Goal: Task Accomplishment & Management: Manage account settings

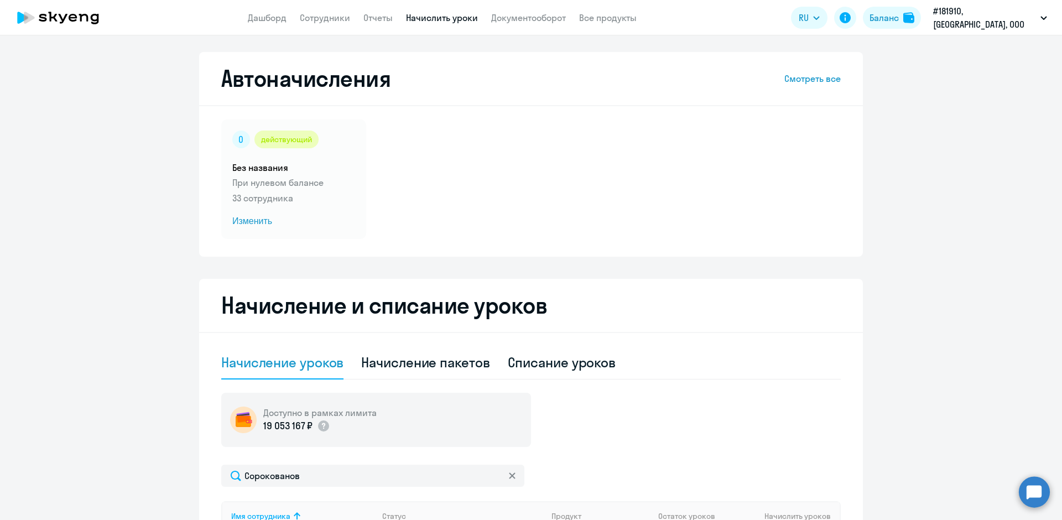
select select "10"
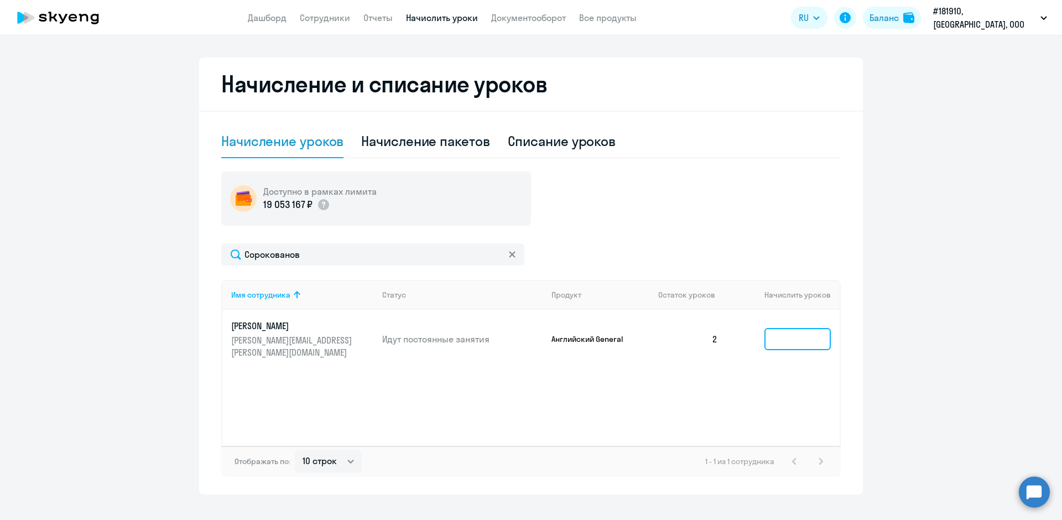
click at [779, 331] on input at bounding box center [797, 339] width 66 height 22
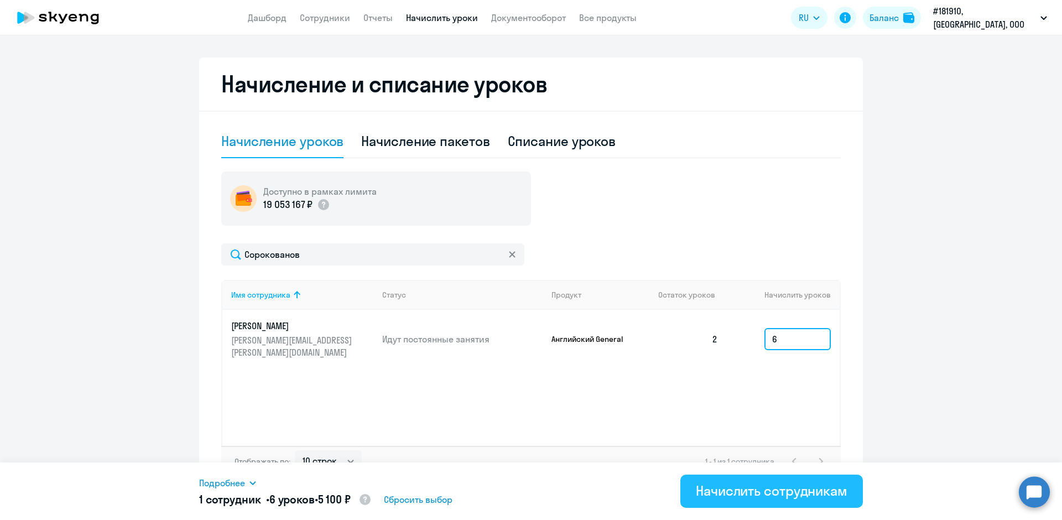
type input "6"
click at [744, 490] on div "Начислить сотрудникам" at bounding box center [772, 491] width 152 height 18
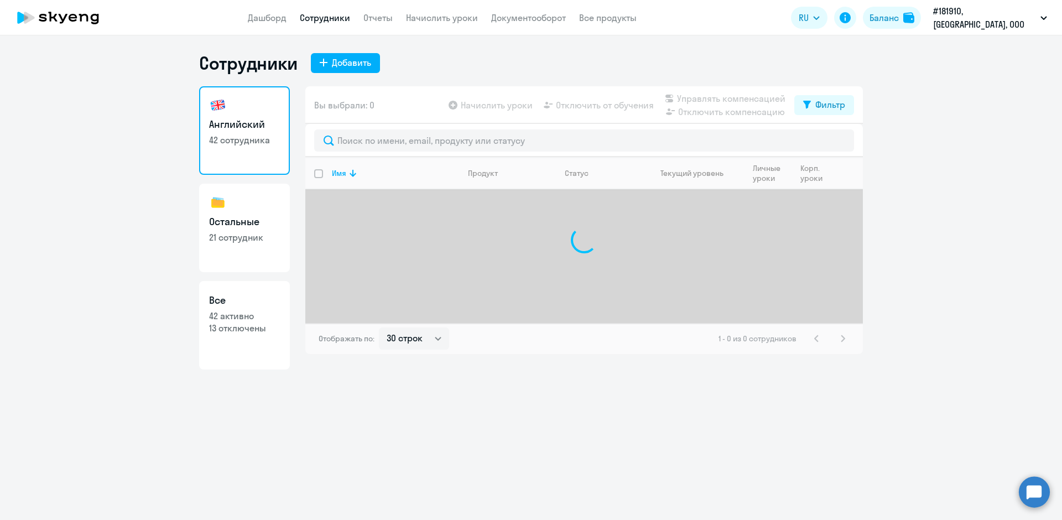
select select "30"
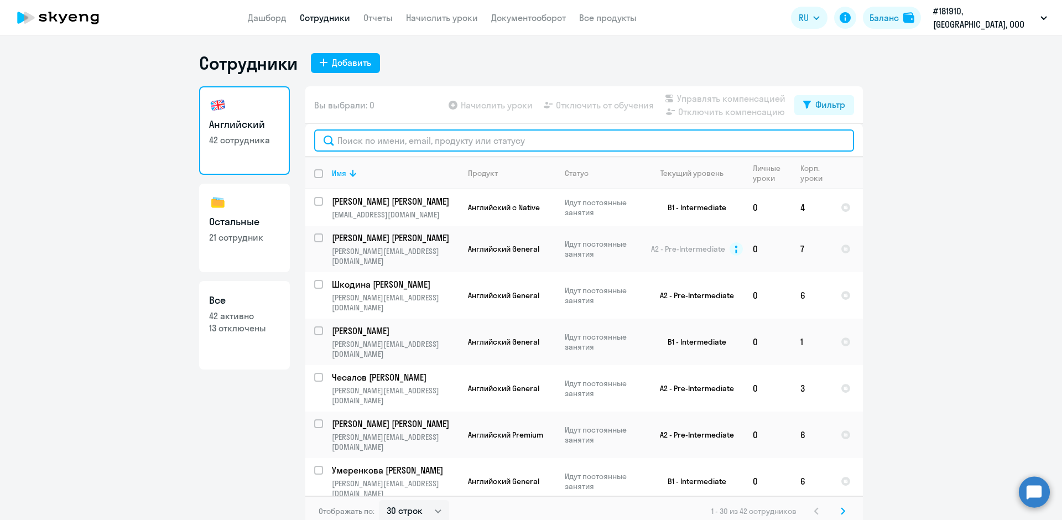
click at [343, 141] on input "text" at bounding box center [584, 140] width 540 height 22
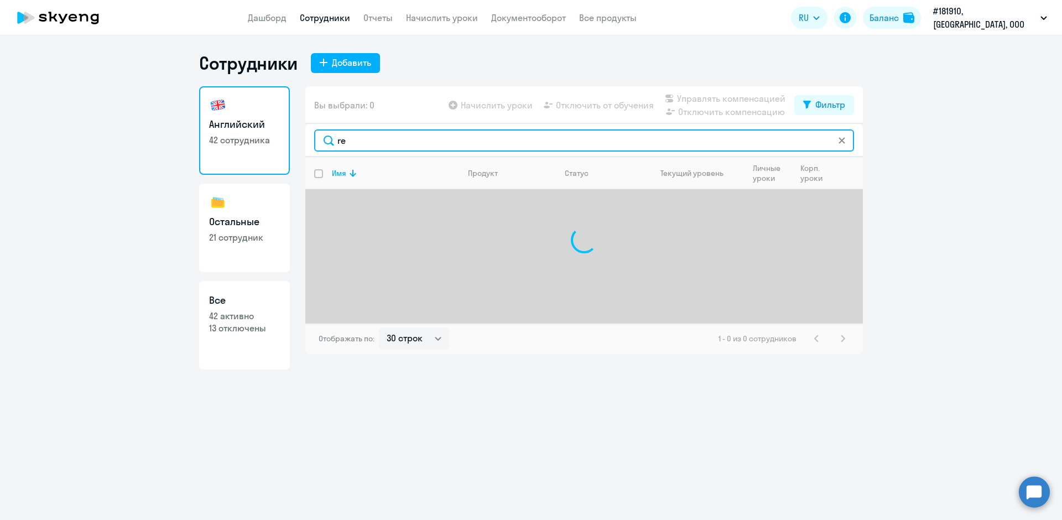
type input "r"
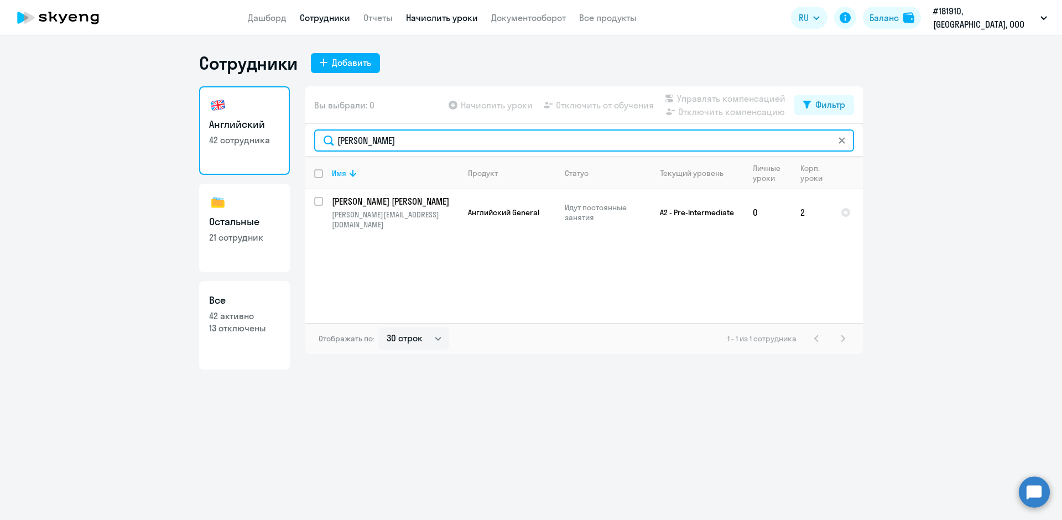
type input "курбат"
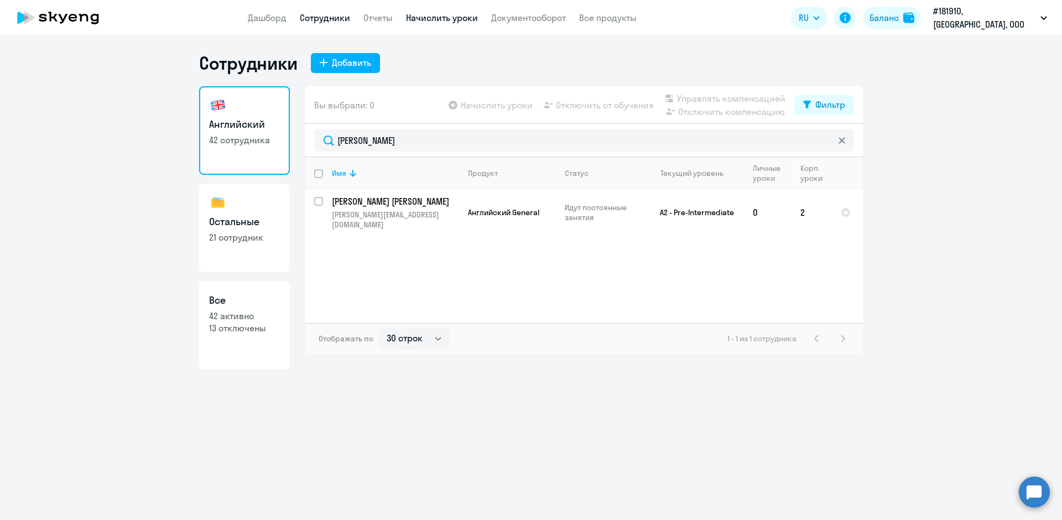
click at [435, 20] on link "Начислить уроки" at bounding box center [442, 17] width 72 height 11
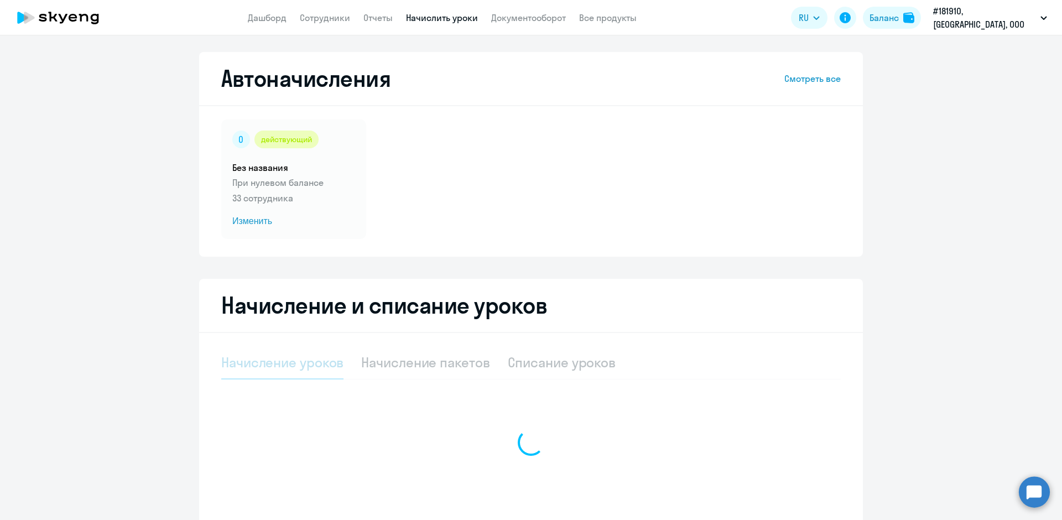
select select "10"
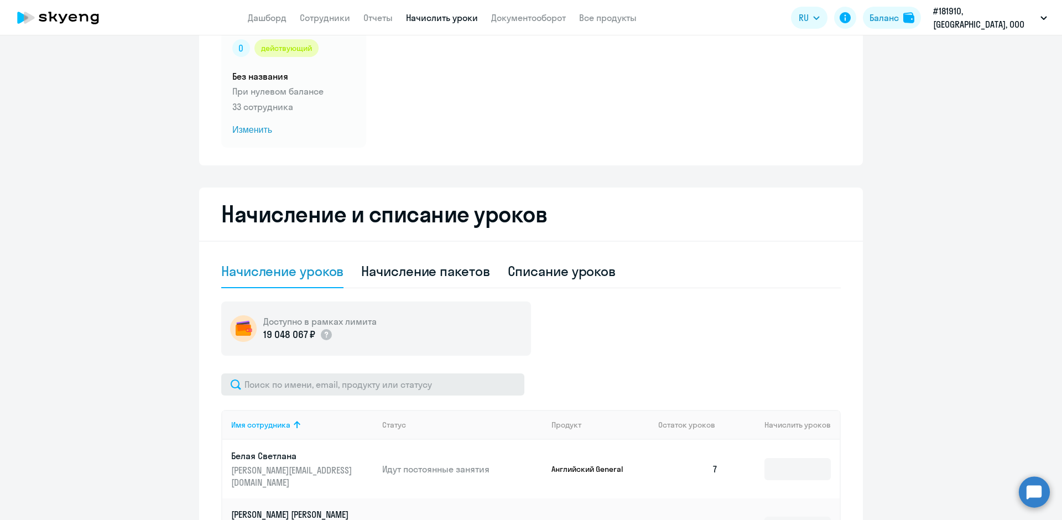
scroll to position [111, 0]
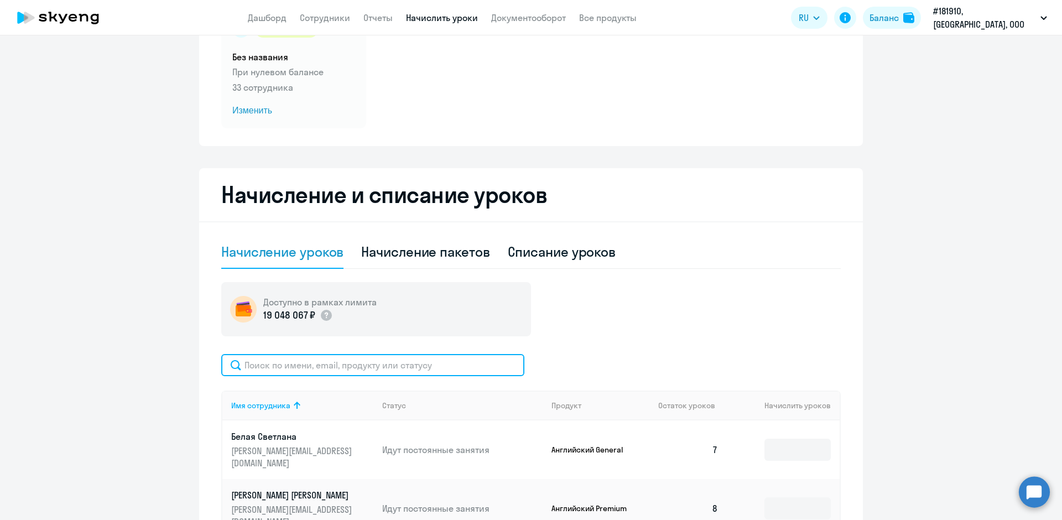
click at [254, 364] on input "text" at bounding box center [372, 365] width 303 height 22
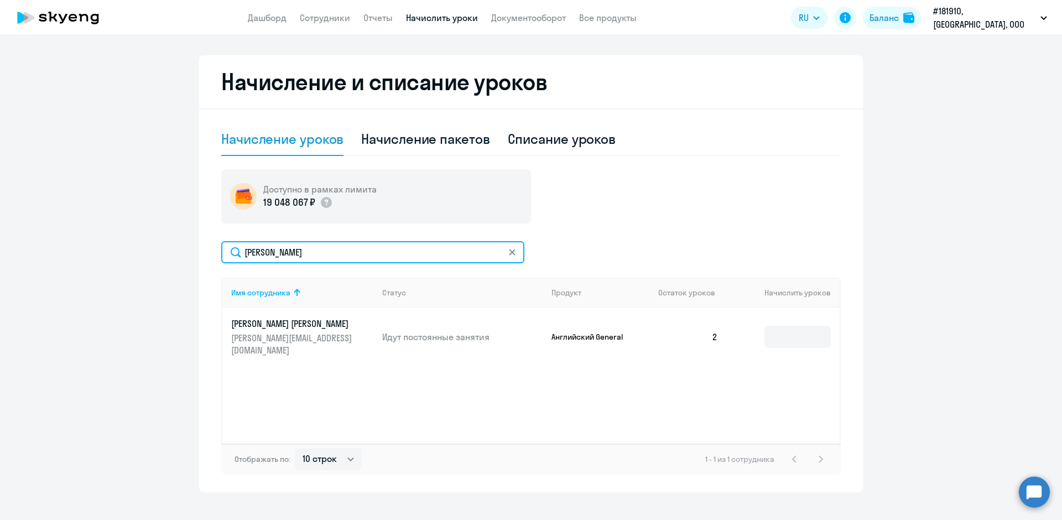
scroll to position [240, 0]
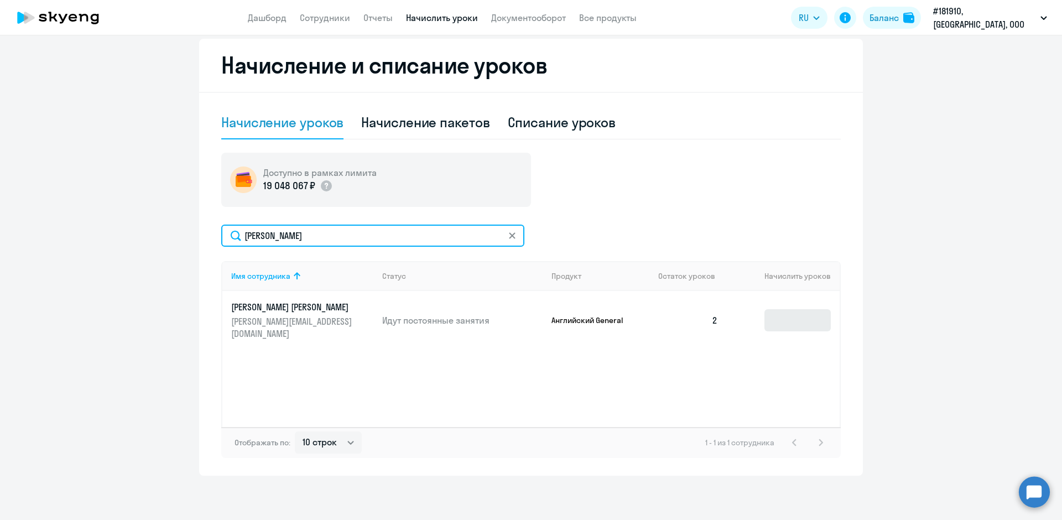
type input "курбат"
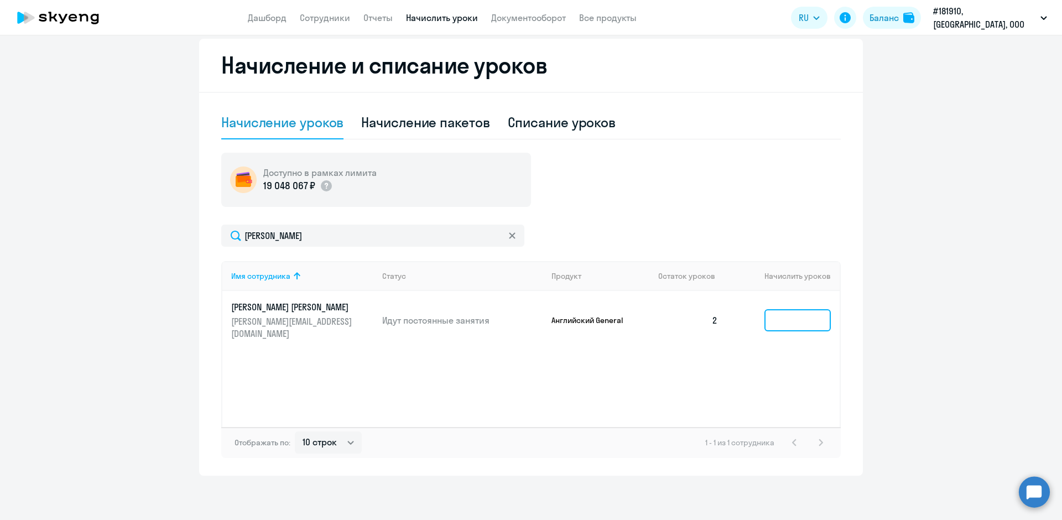
click at [781, 314] on input at bounding box center [797, 320] width 66 height 22
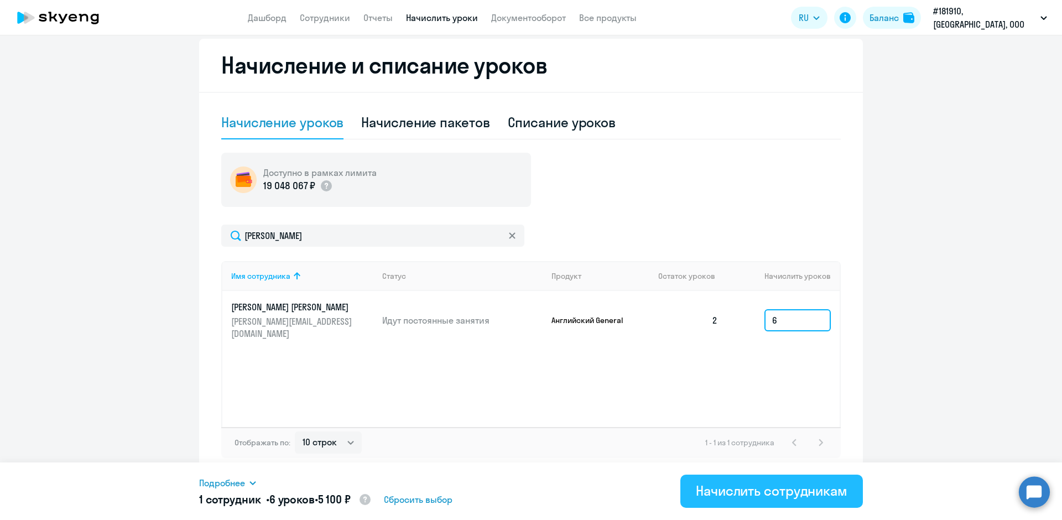
type input "6"
click at [759, 488] on div "Начислить сотрудникам" at bounding box center [772, 491] width 152 height 18
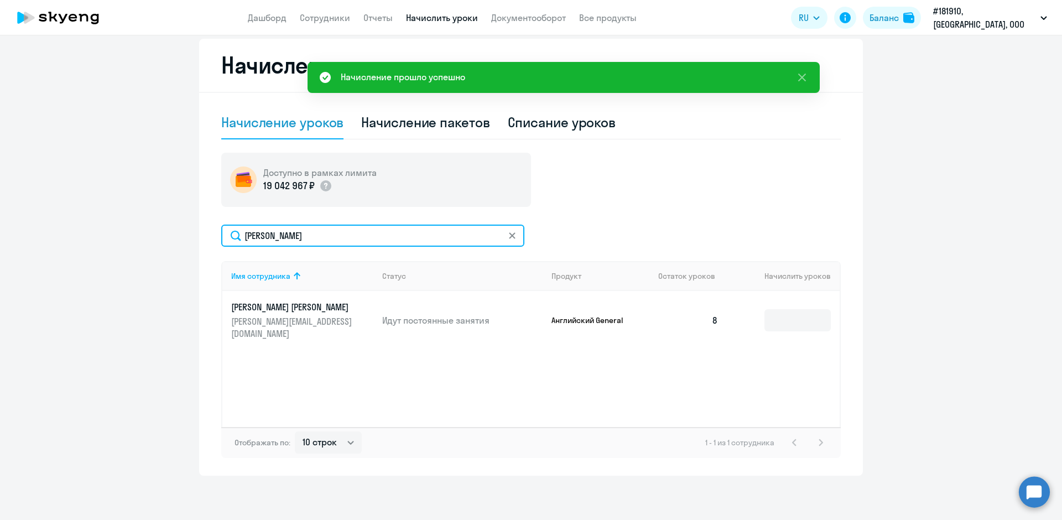
click at [416, 233] on input "курбат" at bounding box center [372, 236] width 303 height 22
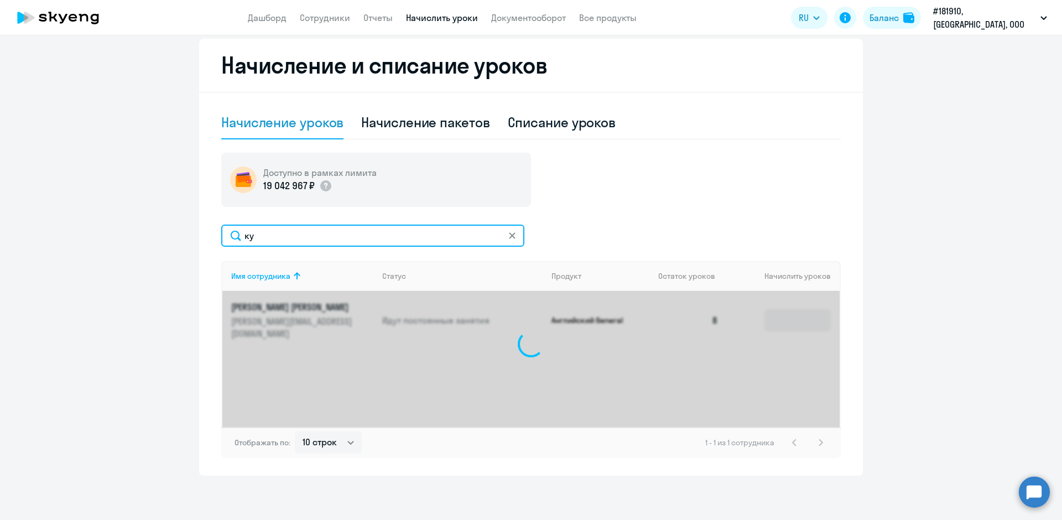
type input "к"
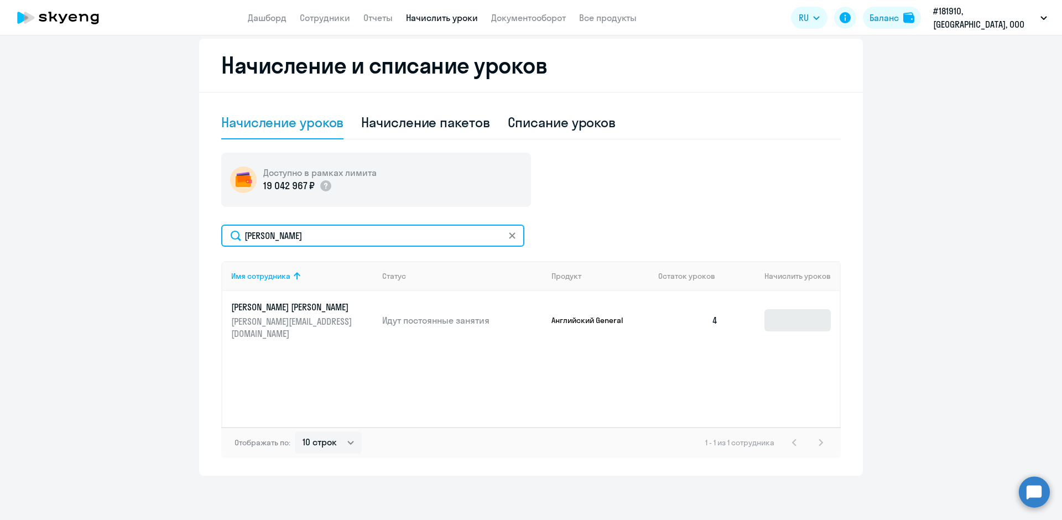
type input "иванов"
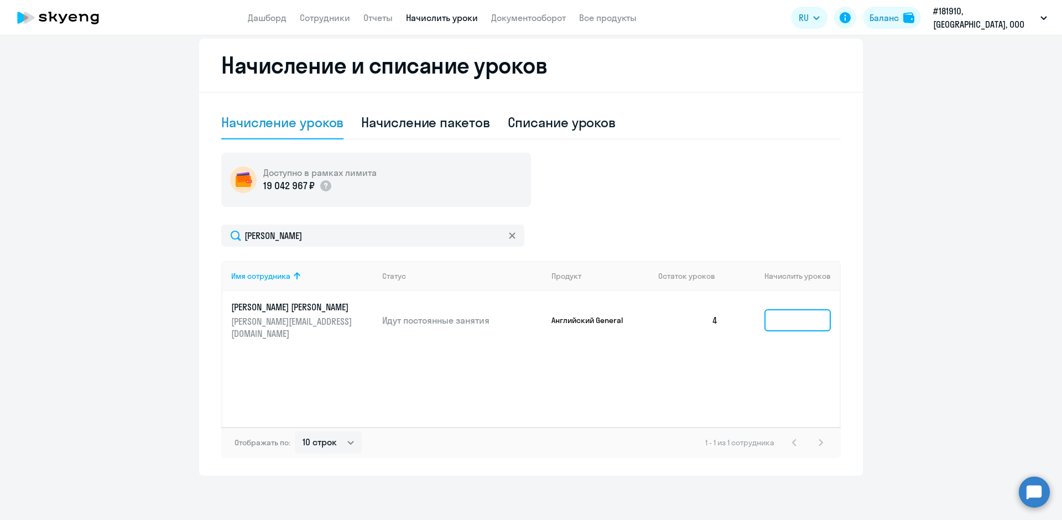
click at [765, 313] on input at bounding box center [797, 320] width 66 height 22
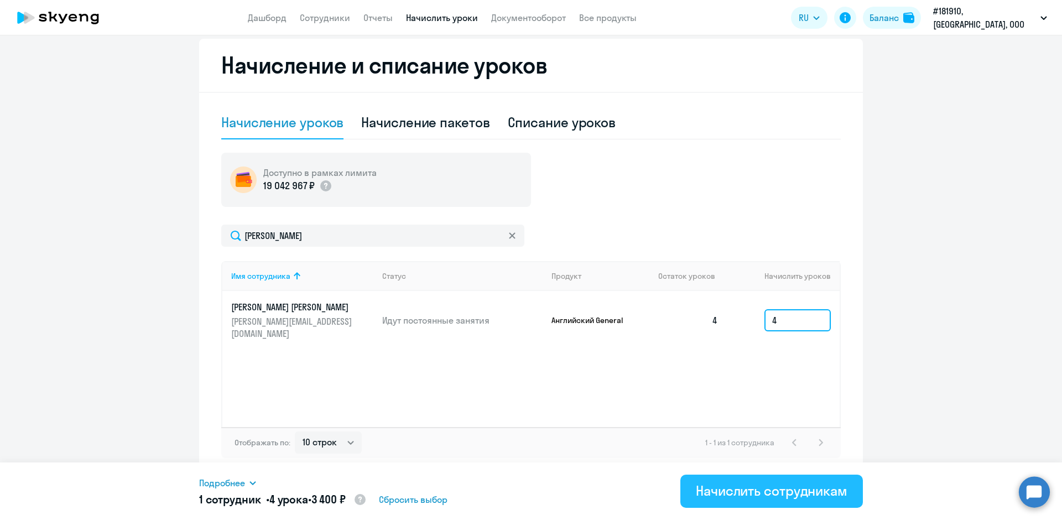
type input "4"
click at [752, 493] on div "Начислить сотрудникам" at bounding box center [772, 491] width 152 height 18
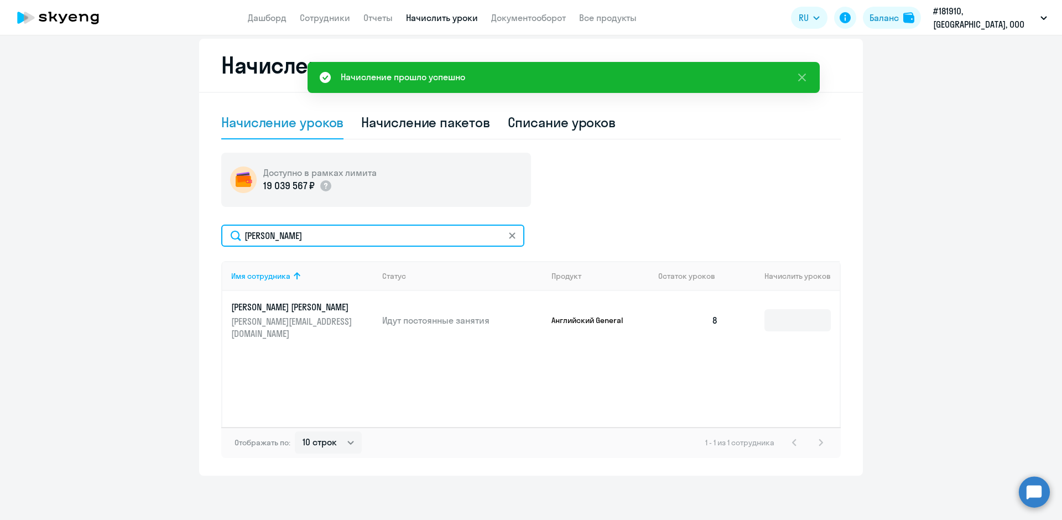
click at [300, 242] on input "иванов" at bounding box center [372, 236] width 303 height 22
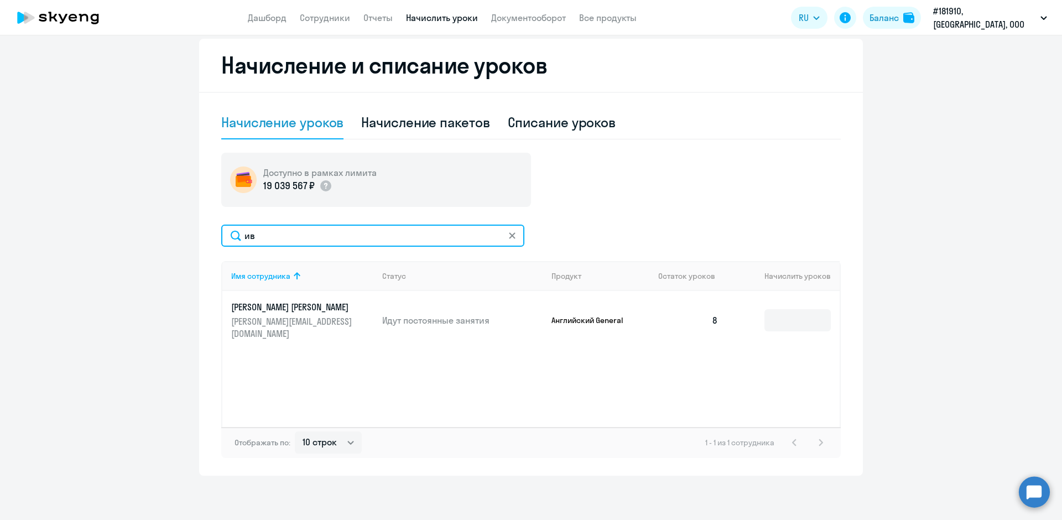
type input "и"
type input "брянский"
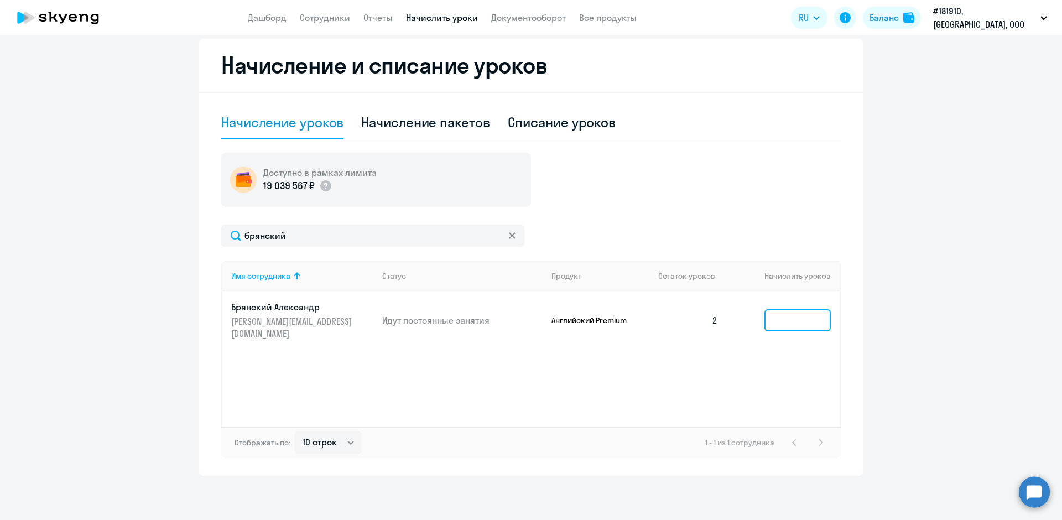
click at [765, 309] on input at bounding box center [797, 320] width 66 height 22
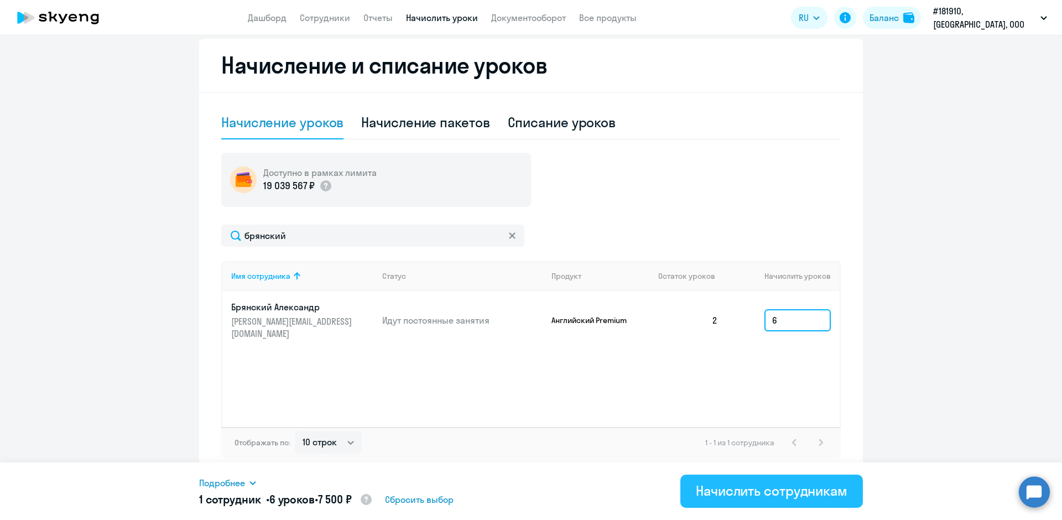
type input "6"
click at [754, 486] on div "Начислить сотрудникам" at bounding box center [772, 491] width 152 height 18
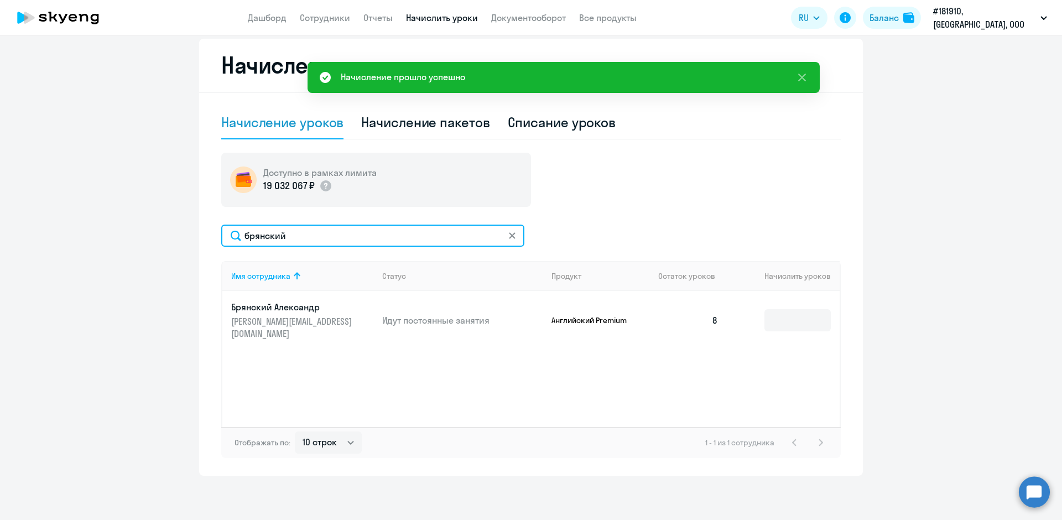
click at [289, 231] on input "брянский" at bounding box center [372, 236] width 303 height 22
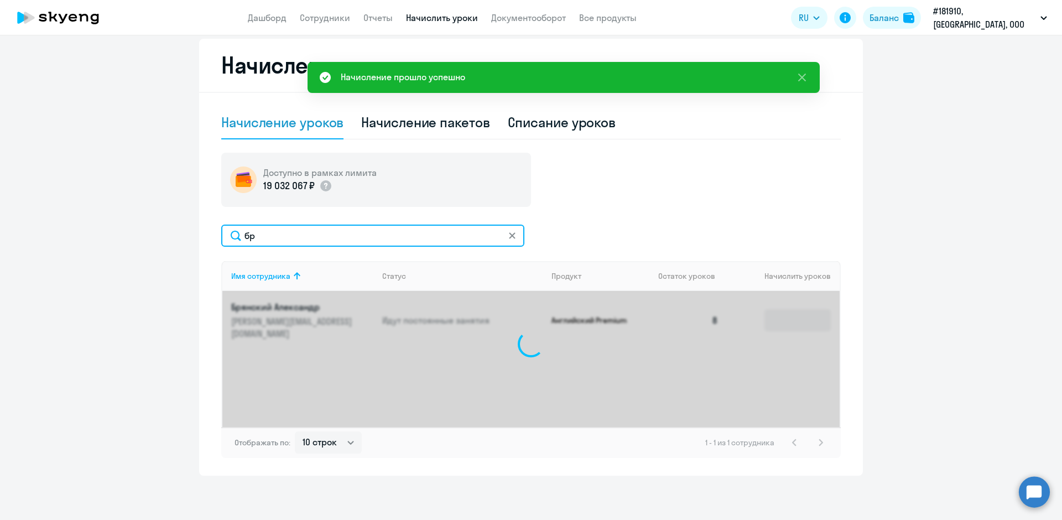
type input "б"
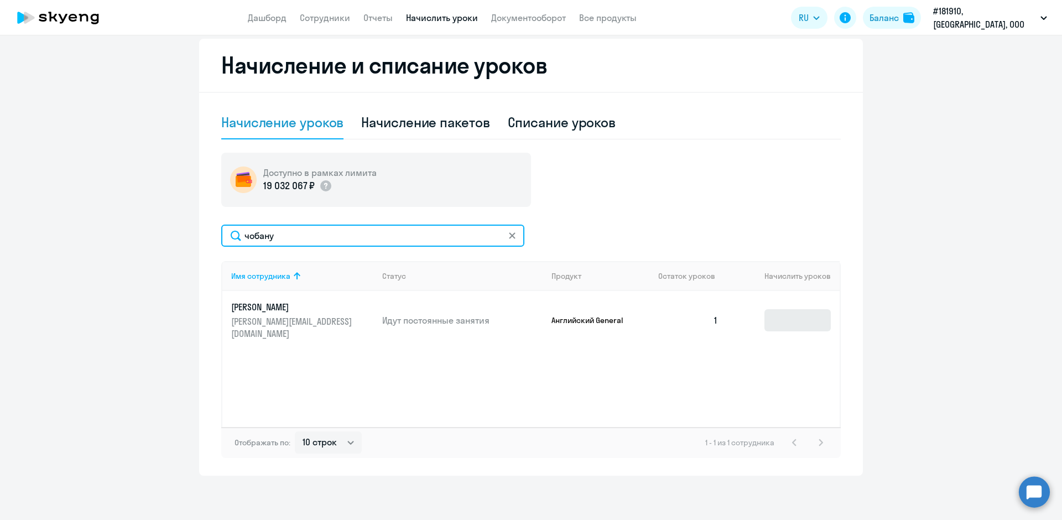
type input "чобану"
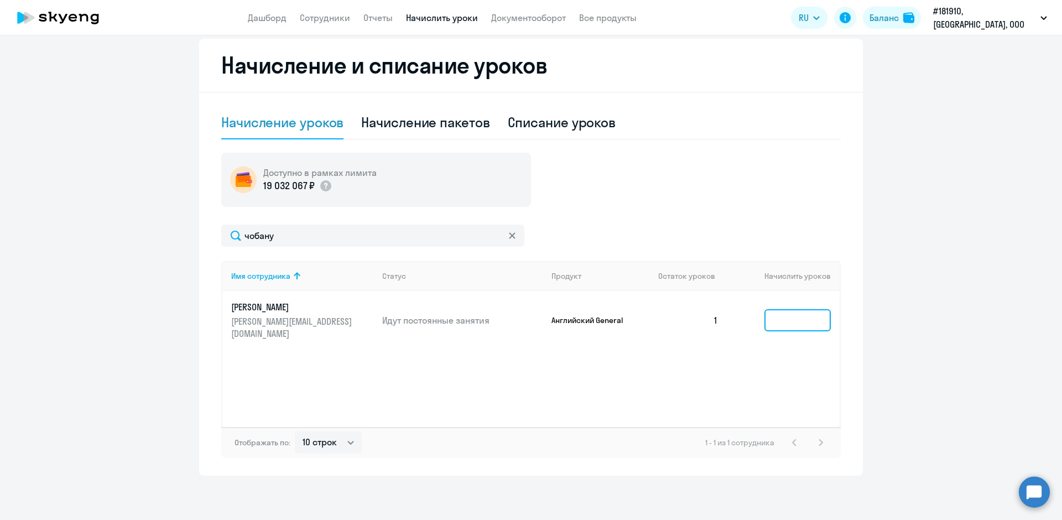
click at [780, 317] on input at bounding box center [797, 320] width 66 height 22
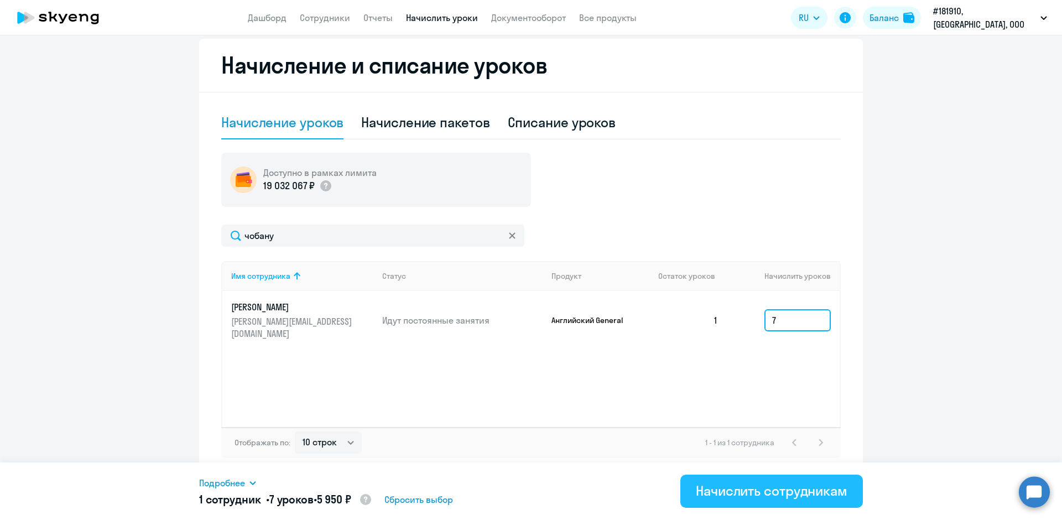
type input "7"
click at [772, 492] on div "Начислить сотрудникам" at bounding box center [772, 491] width 152 height 18
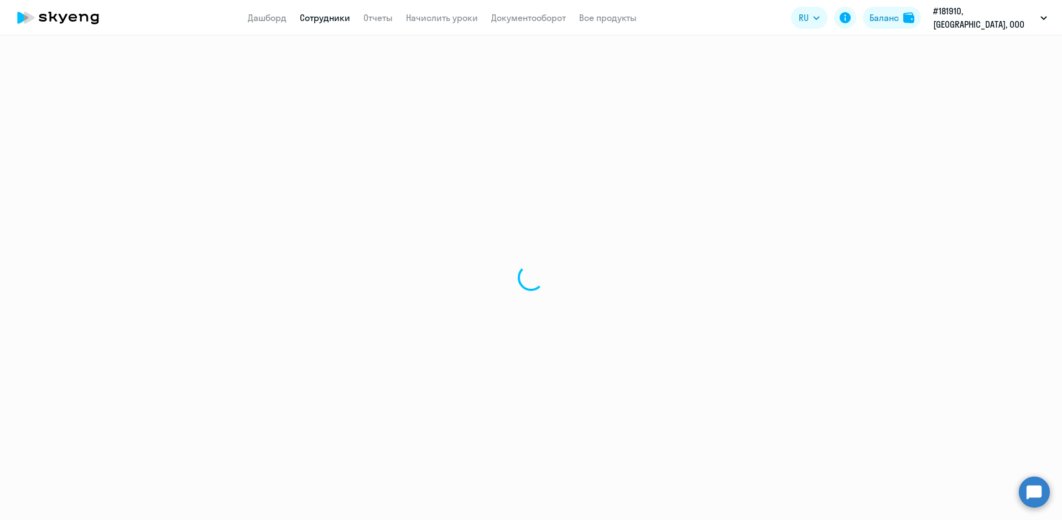
select select "30"
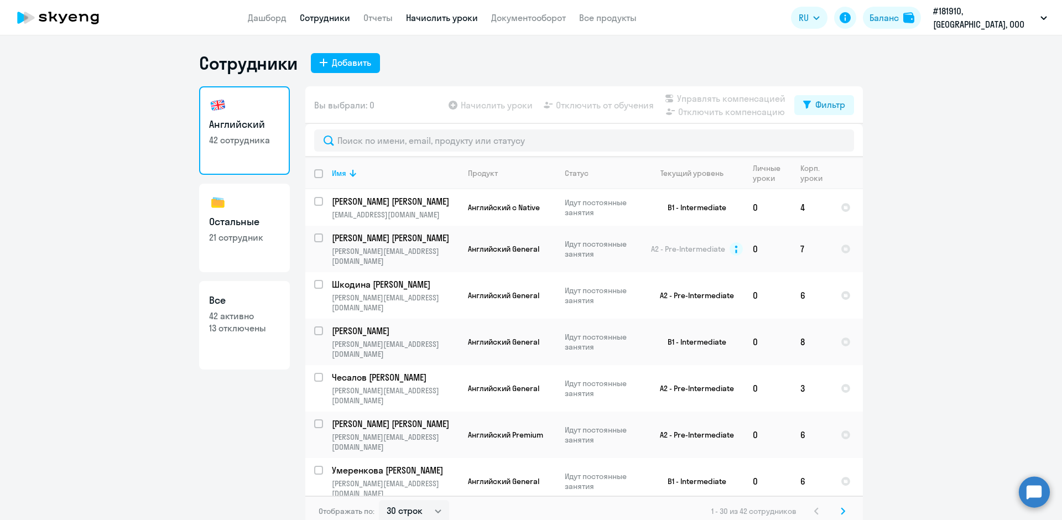
click at [462, 18] on link "Начислить уроки" at bounding box center [442, 17] width 72 height 11
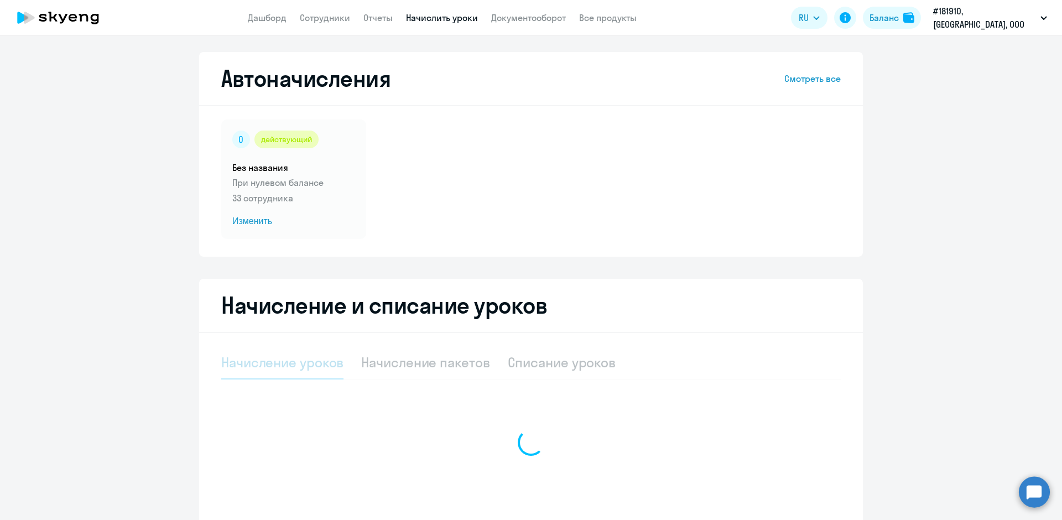
select select "10"
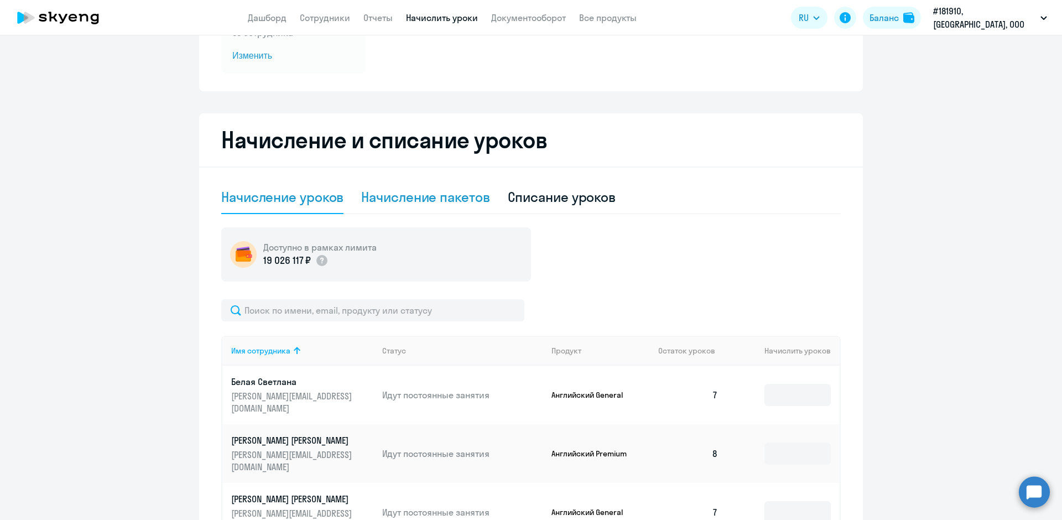
scroll to position [166, 0]
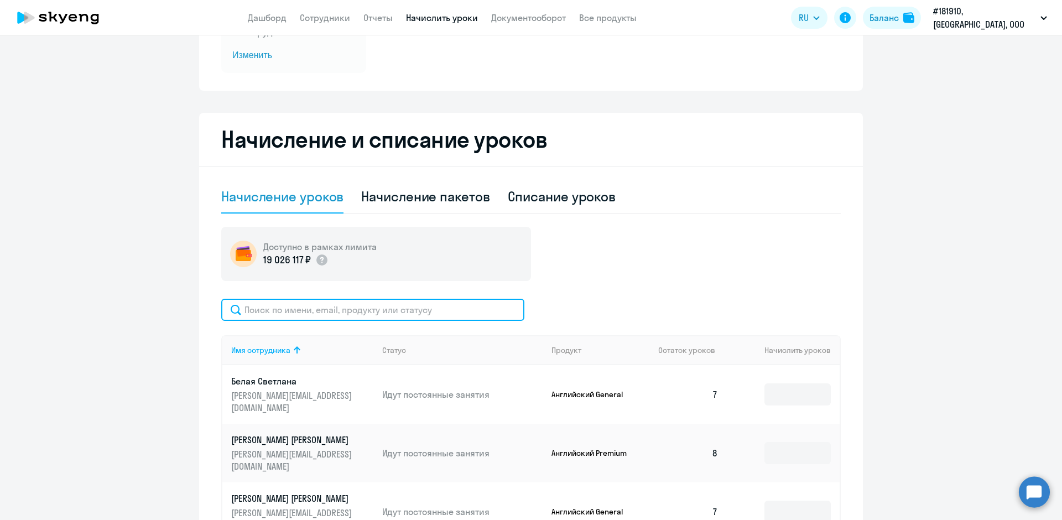
click at [275, 305] on input "text" at bounding box center [372, 310] width 303 height 22
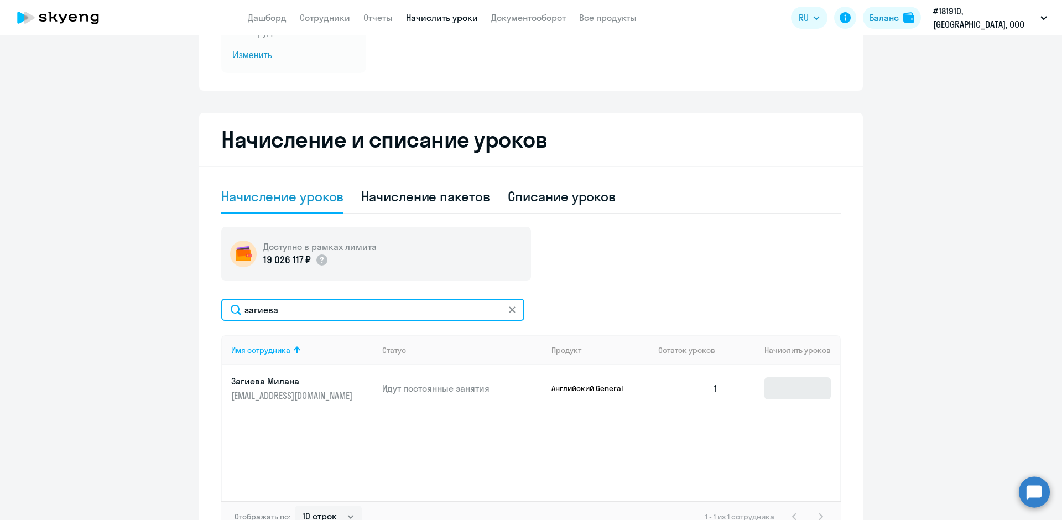
type input "загиева"
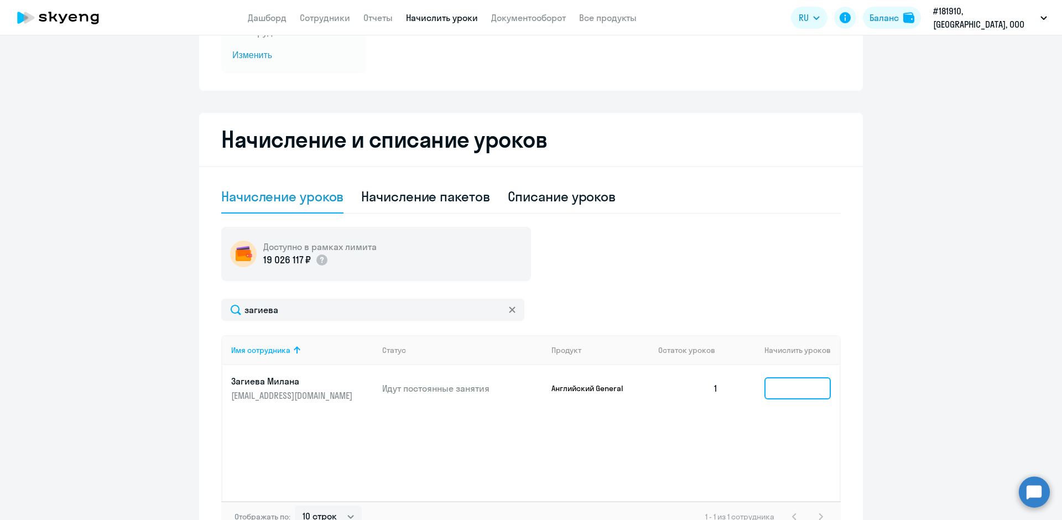
click at [764, 384] on input at bounding box center [797, 388] width 66 height 22
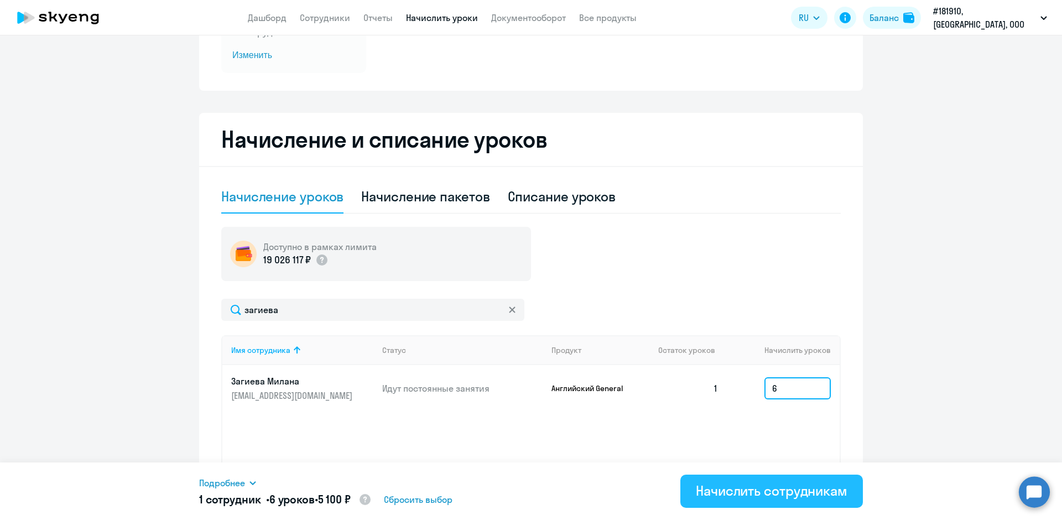
type input "6"
click at [715, 495] on div "Начислить сотрудникам" at bounding box center [772, 491] width 152 height 18
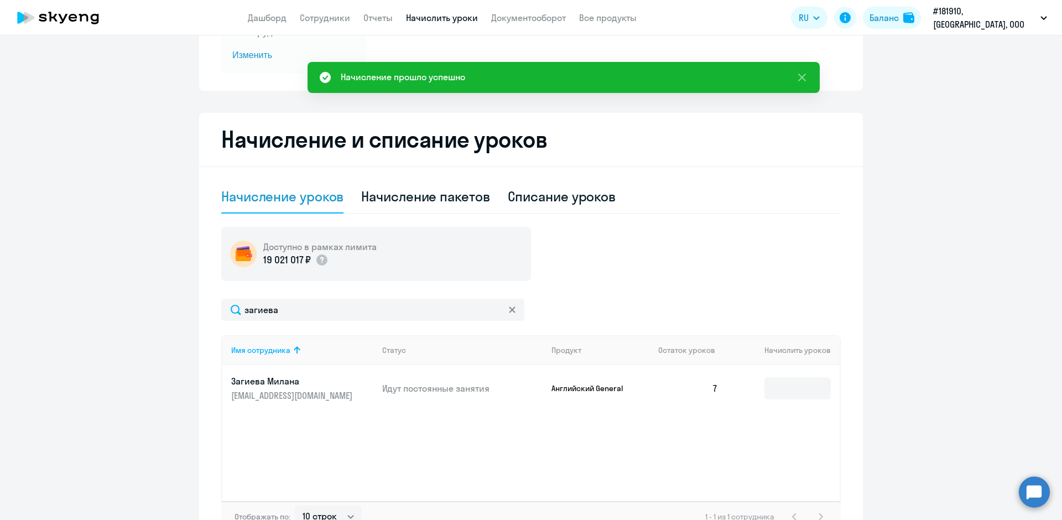
select select "30"
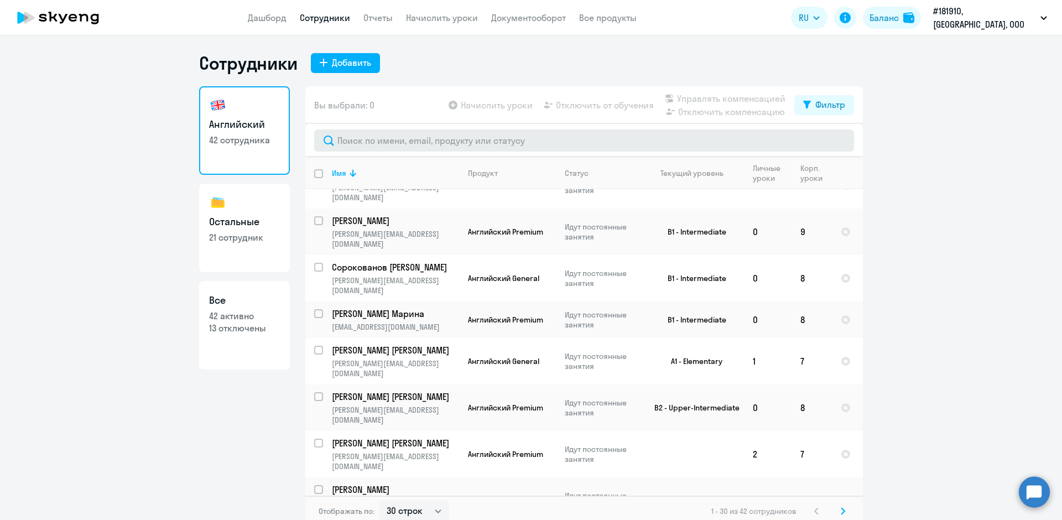
scroll to position [277, 0]
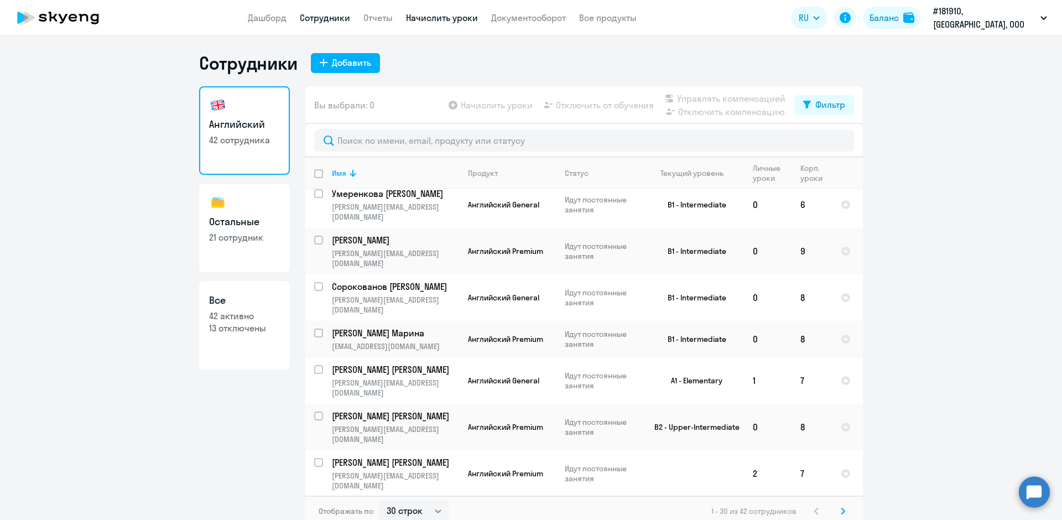
click at [473, 20] on link "Начислить уроки" at bounding box center [442, 17] width 72 height 11
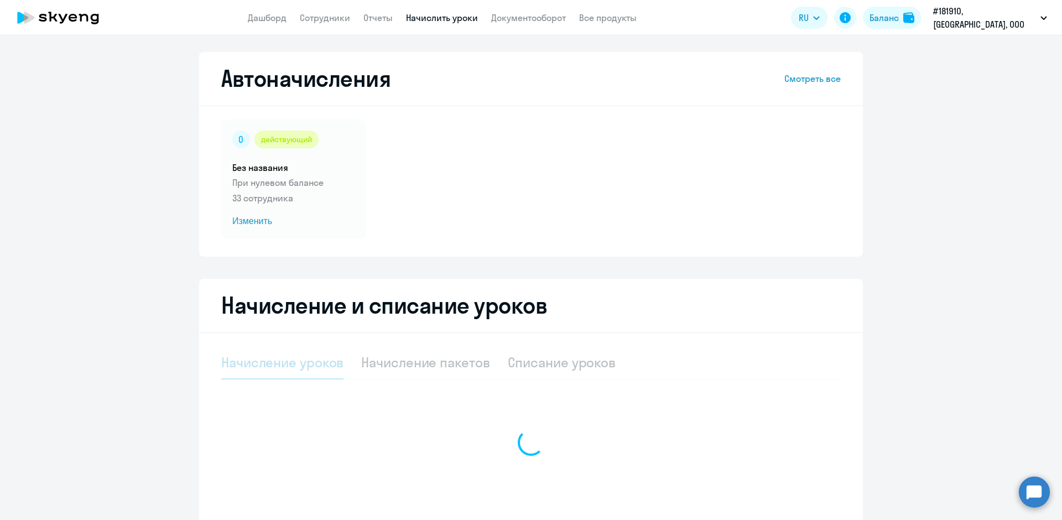
select select "10"
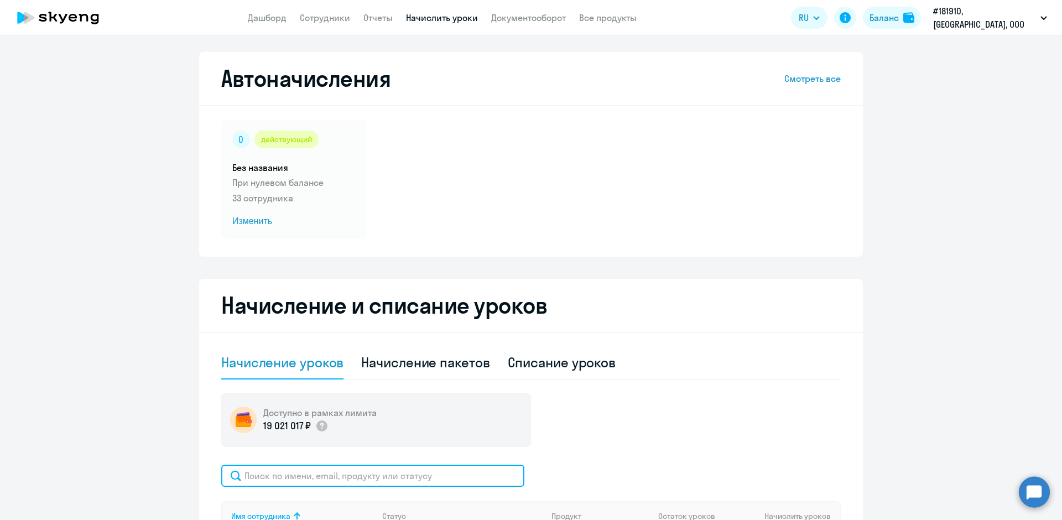
click at [313, 474] on input "text" at bounding box center [372, 476] width 303 height 22
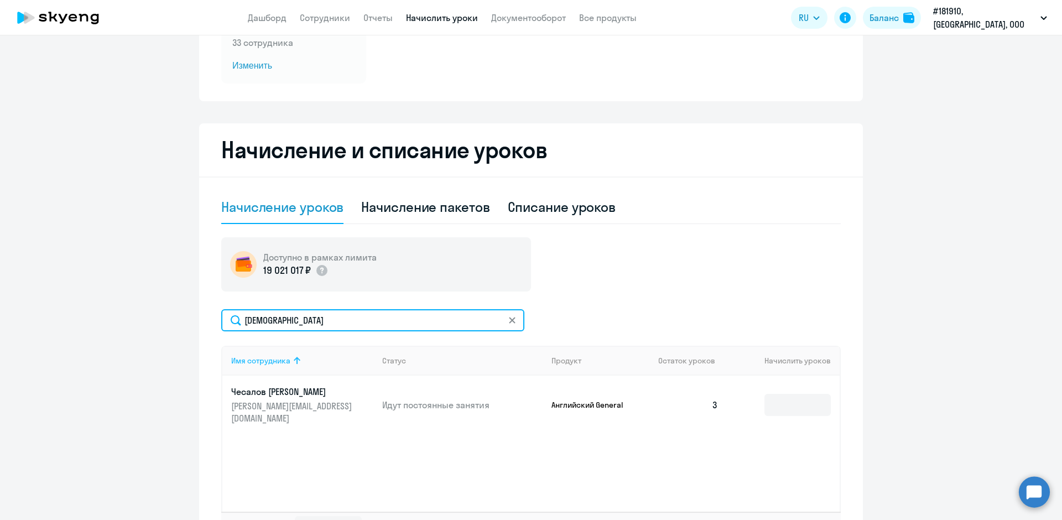
scroll to position [166, 0]
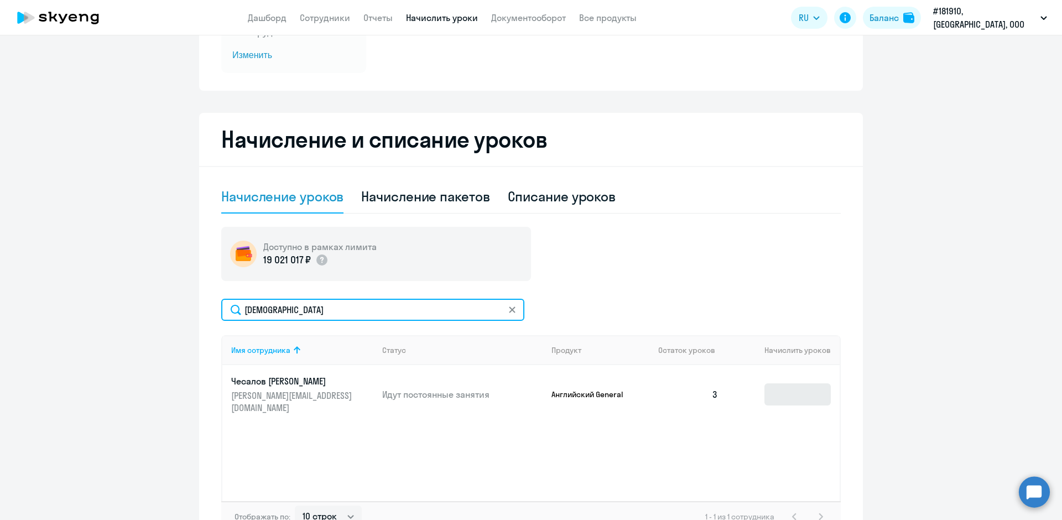
type input "чесалов"
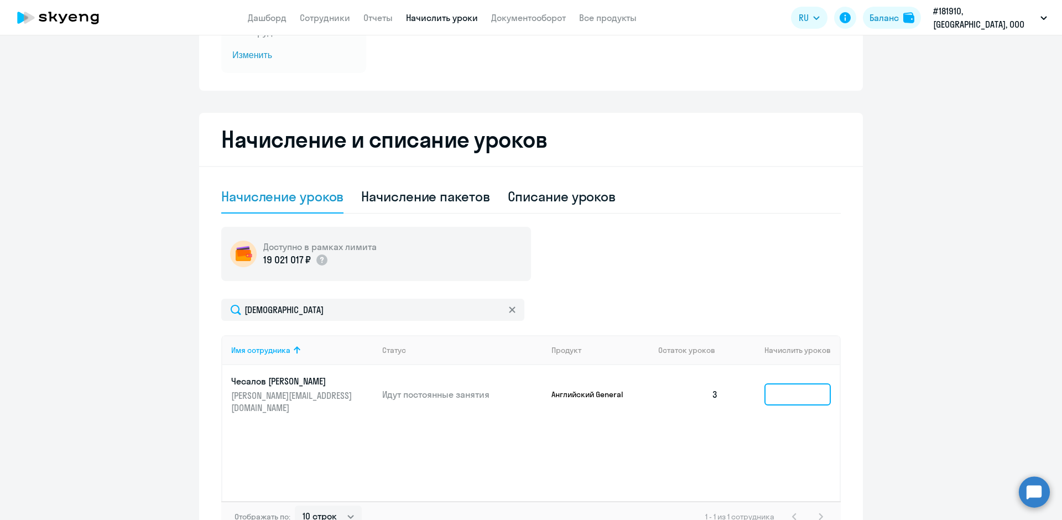
click at [787, 386] on input at bounding box center [797, 394] width 66 height 22
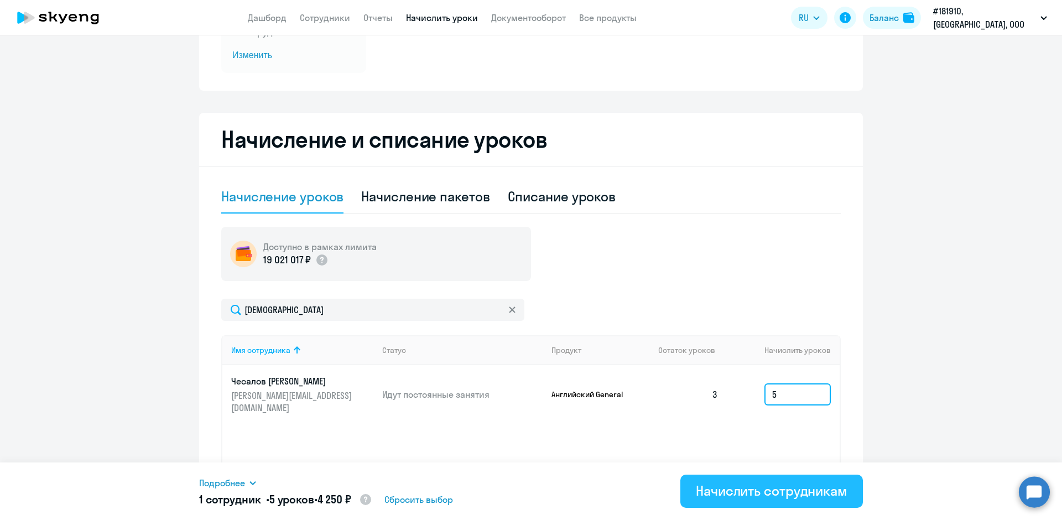
type input "5"
click at [744, 486] on div "Начислить сотрудникам" at bounding box center [772, 491] width 152 height 18
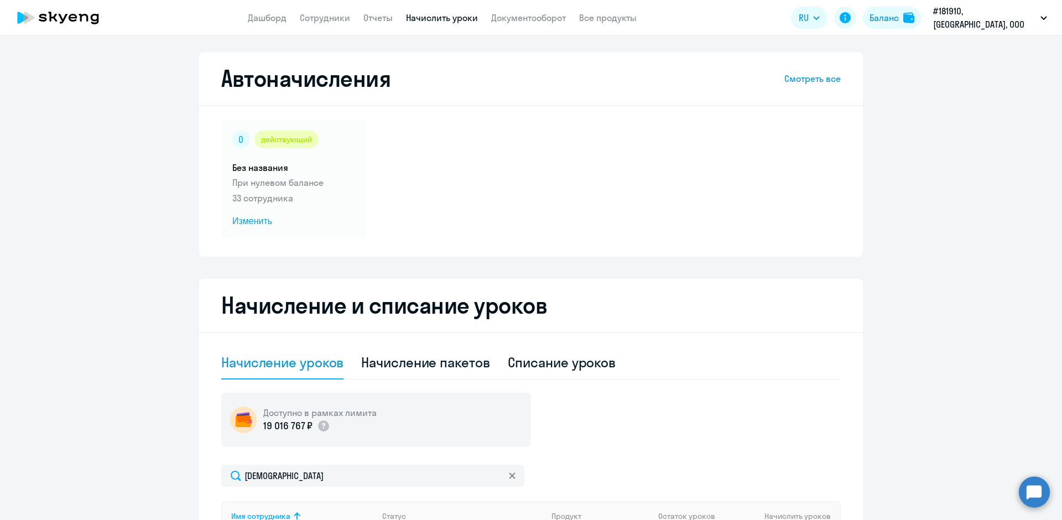
select select "30"
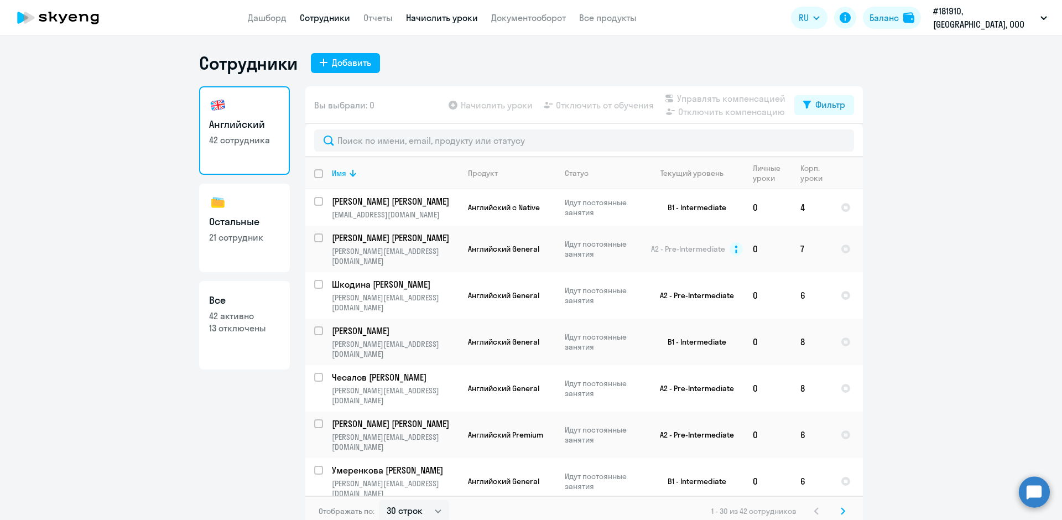
click at [466, 19] on link "Начислить уроки" at bounding box center [442, 17] width 72 height 11
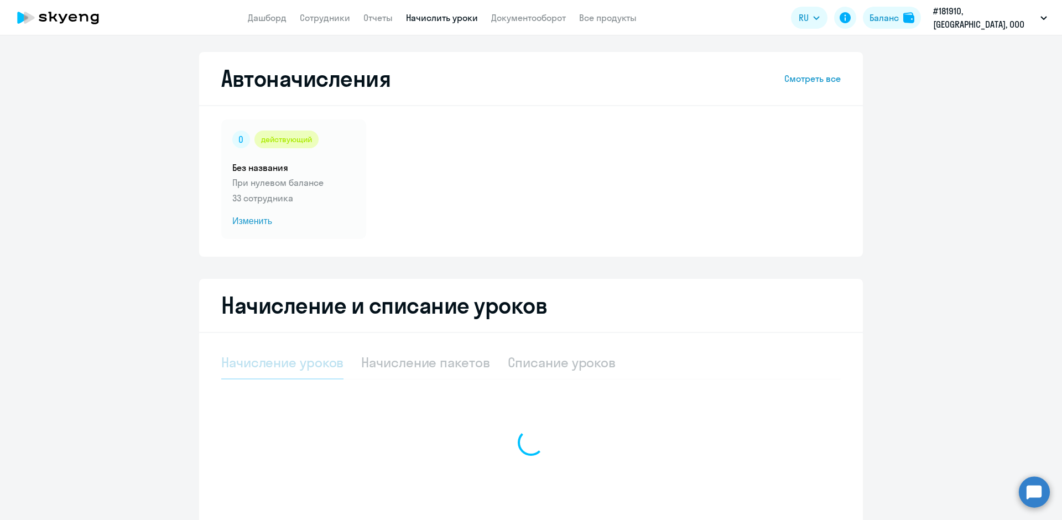
select select "10"
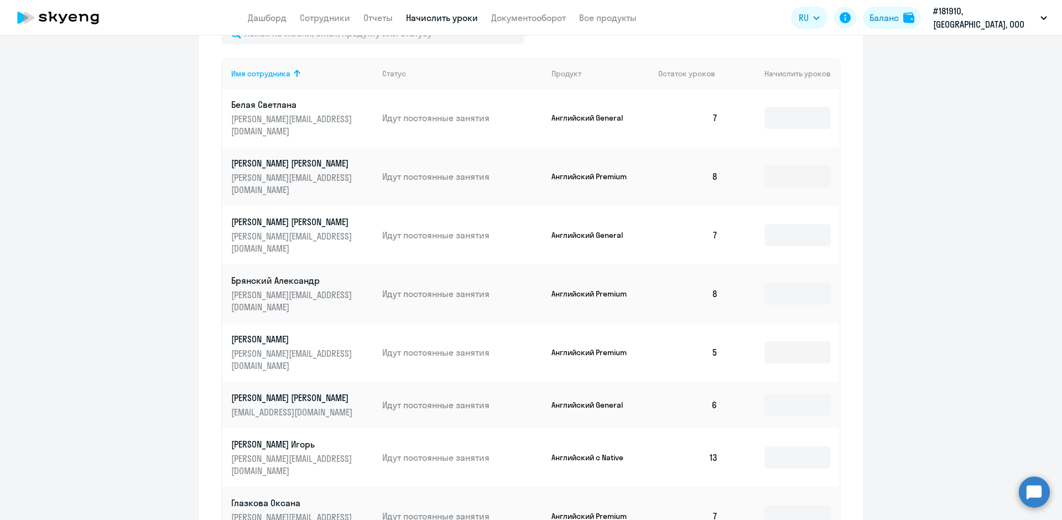
scroll to position [498, 0]
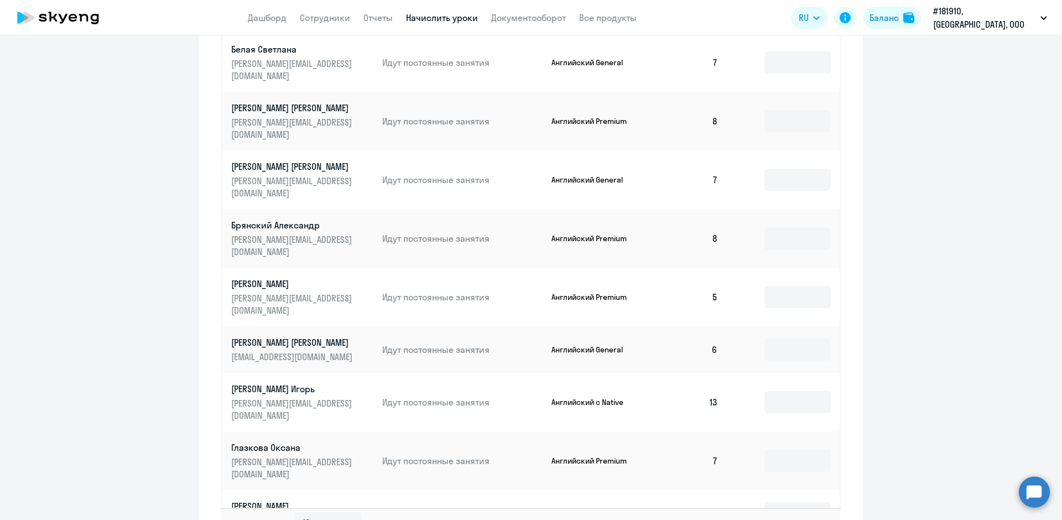
click at [430, 19] on link "Начислить уроки" at bounding box center [442, 17] width 72 height 11
click at [774, 502] on input at bounding box center [797, 513] width 66 height 22
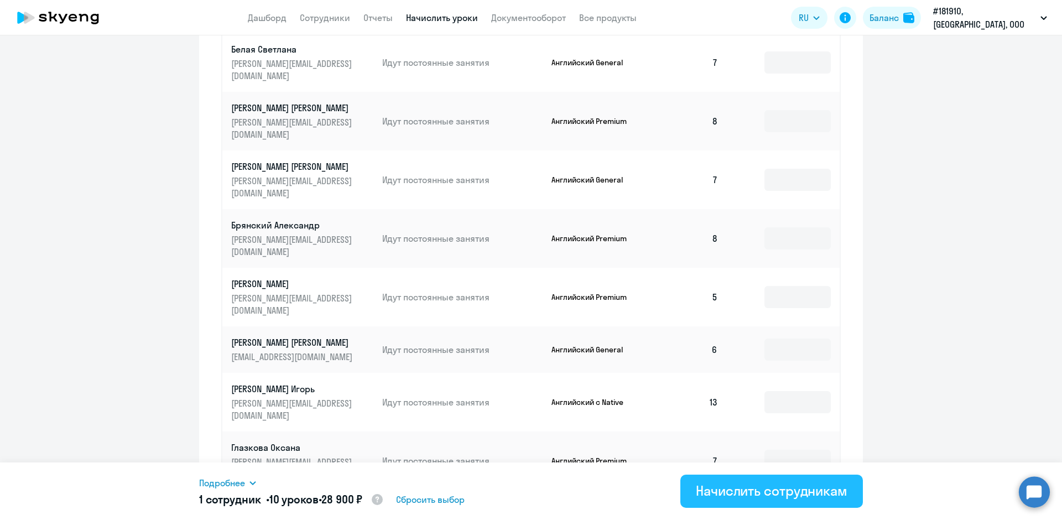
type input "10"
click at [733, 486] on div "Начислить сотрудникам" at bounding box center [772, 491] width 152 height 18
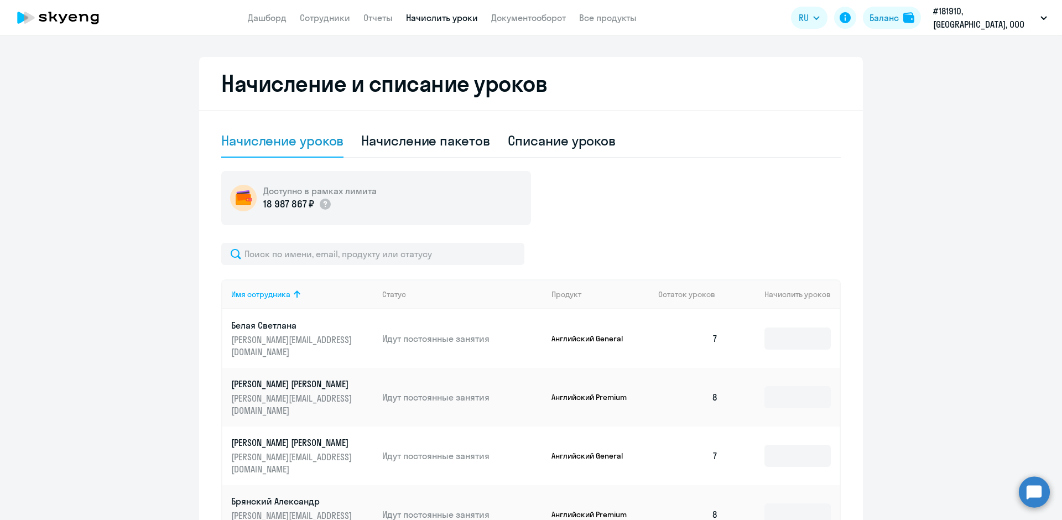
scroll to position [221, 0]
click at [348, 17] on link "Сотрудники" at bounding box center [325, 17] width 50 height 11
select select "30"
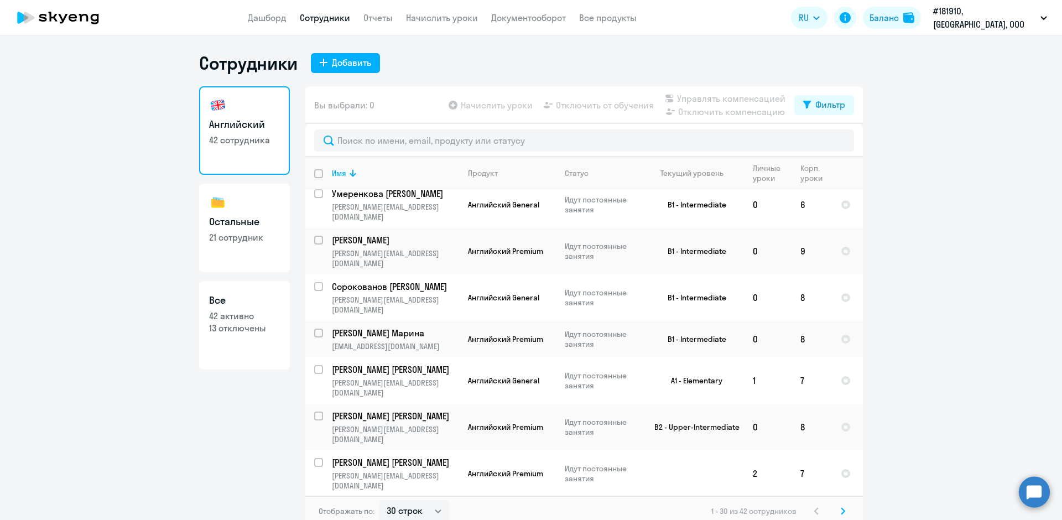
scroll to position [332, 0]
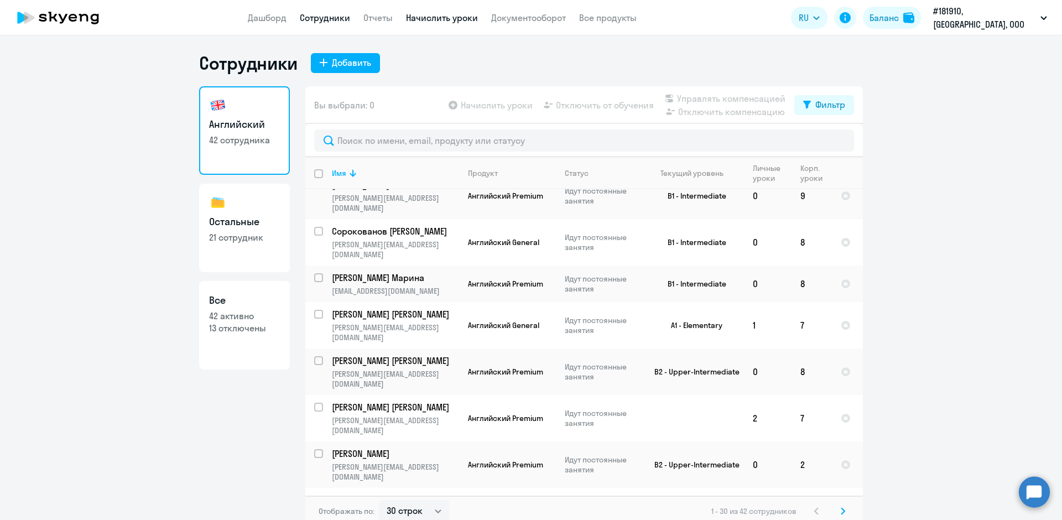
click at [442, 22] on link "Начислить уроки" at bounding box center [442, 17] width 72 height 11
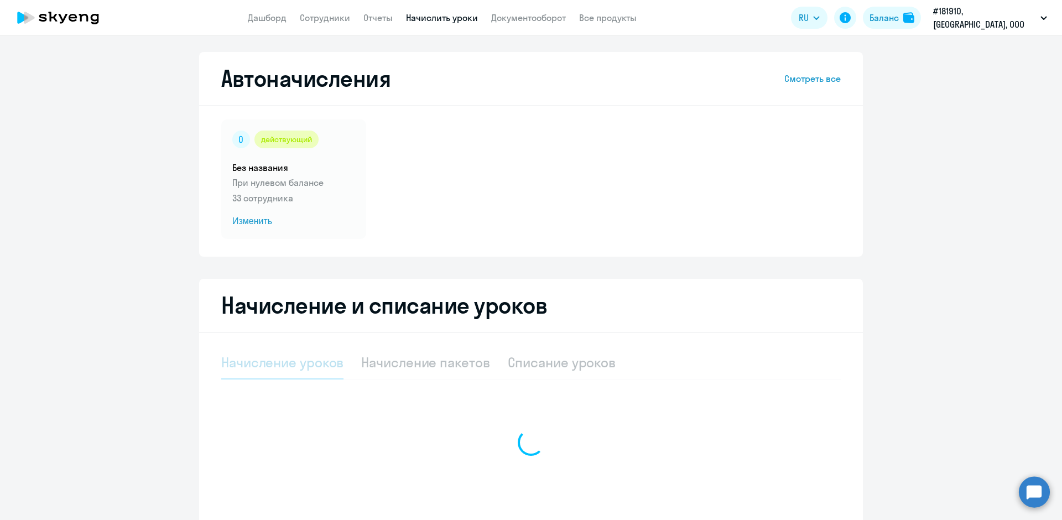
select select "10"
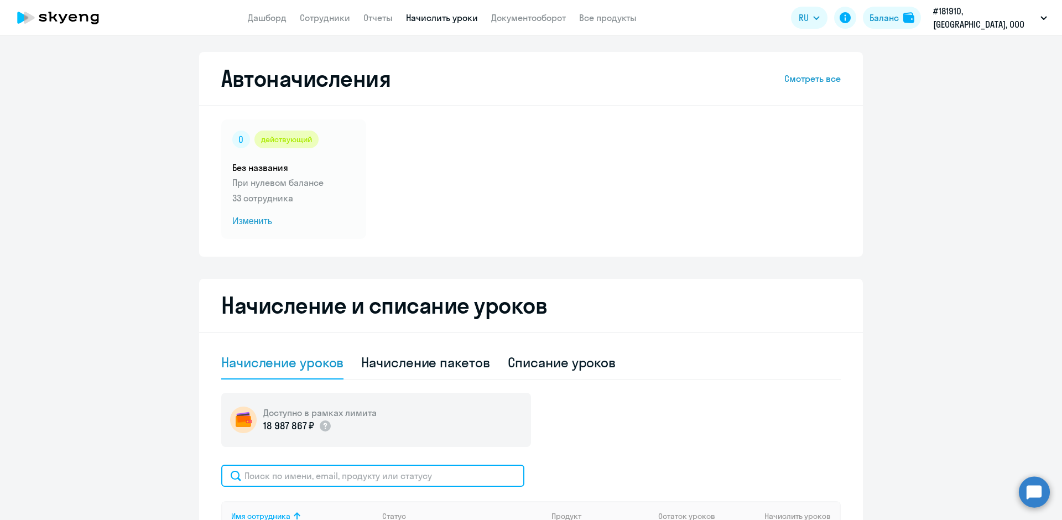
click at [371, 467] on input "text" at bounding box center [372, 476] width 303 height 22
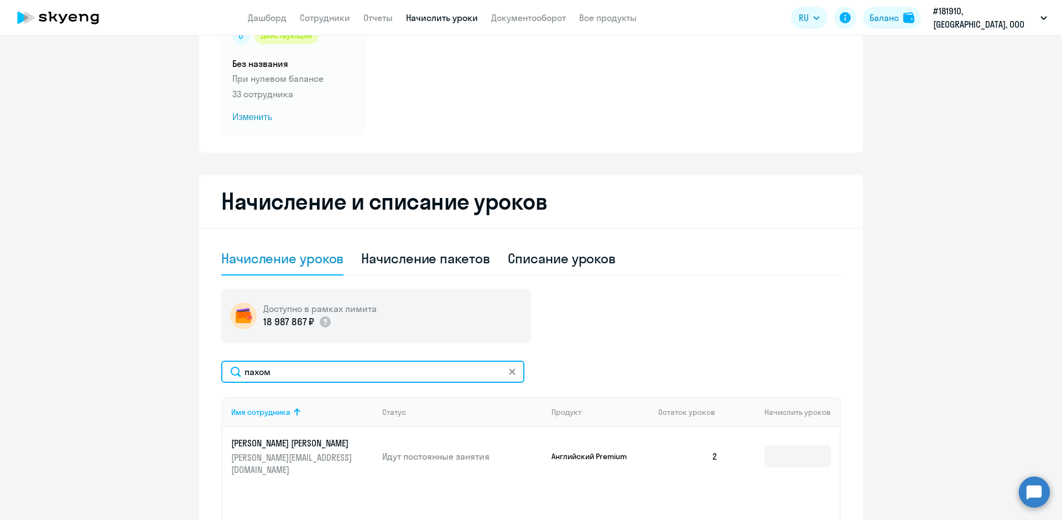
scroll to position [111, 0]
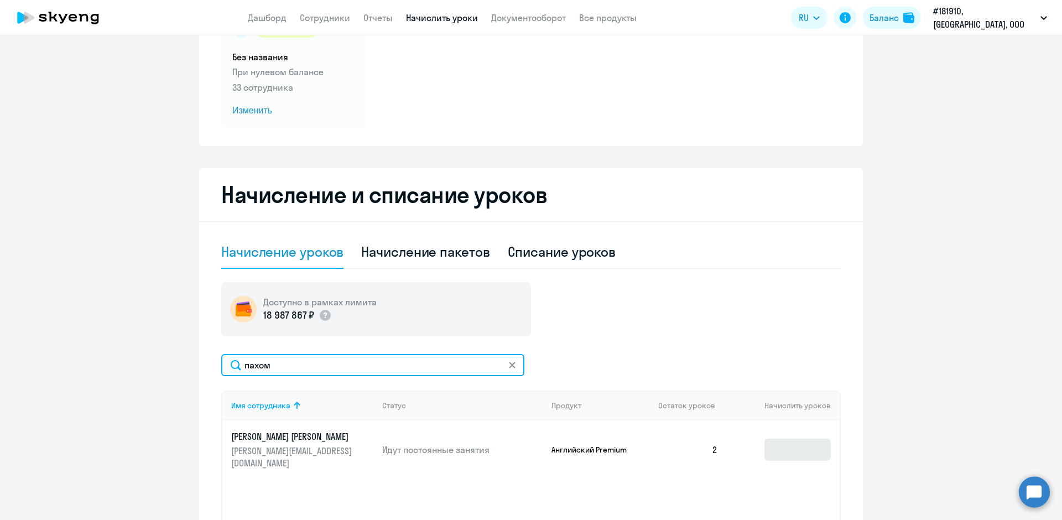
type input "пахом"
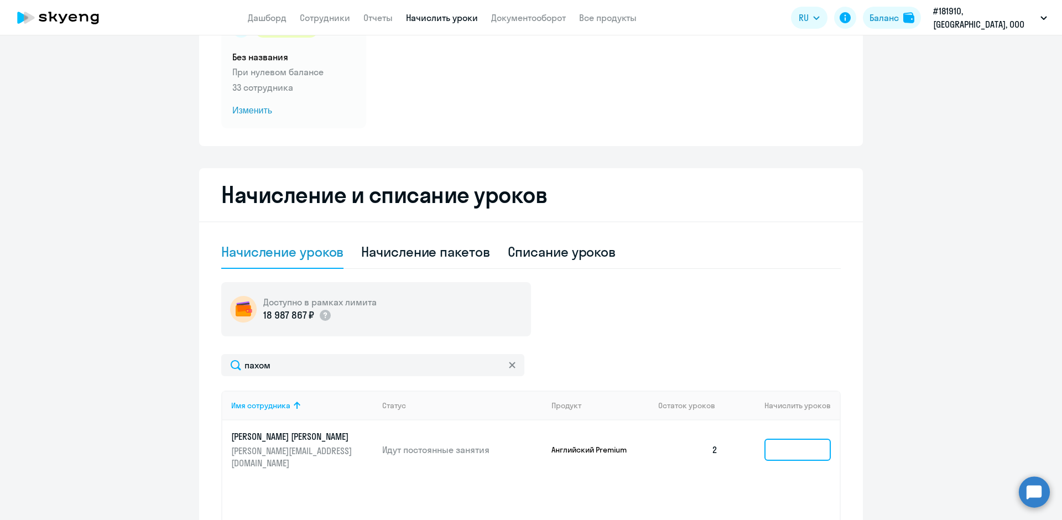
click at [784, 443] on input at bounding box center [797, 450] width 66 height 22
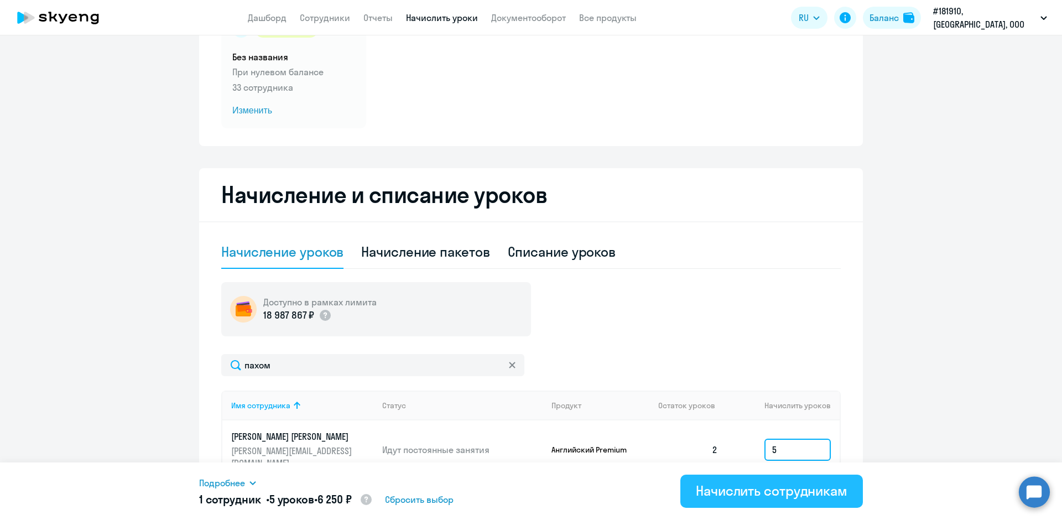
type input "5"
click at [776, 491] on div "Начислить сотрудникам" at bounding box center [772, 491] width 152 height 18
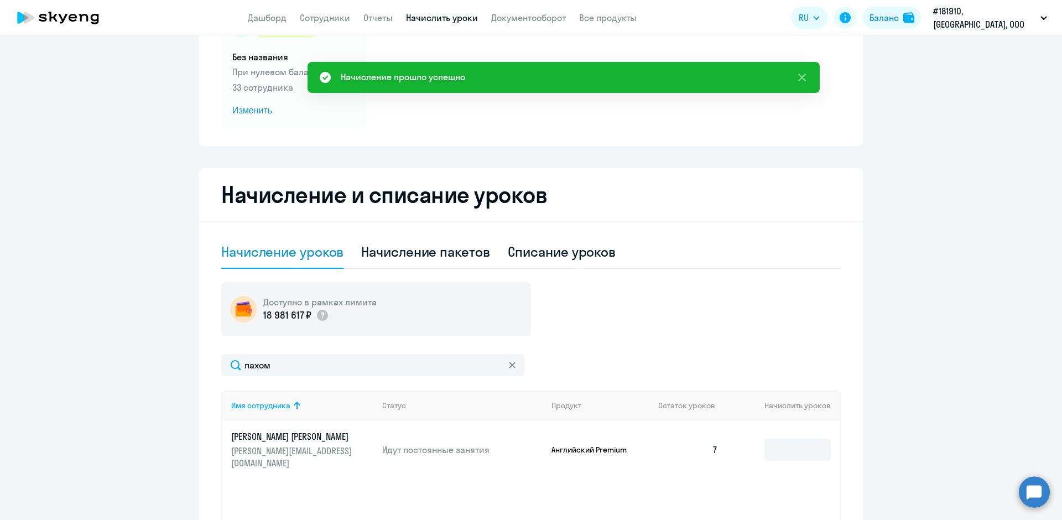
select select "30"
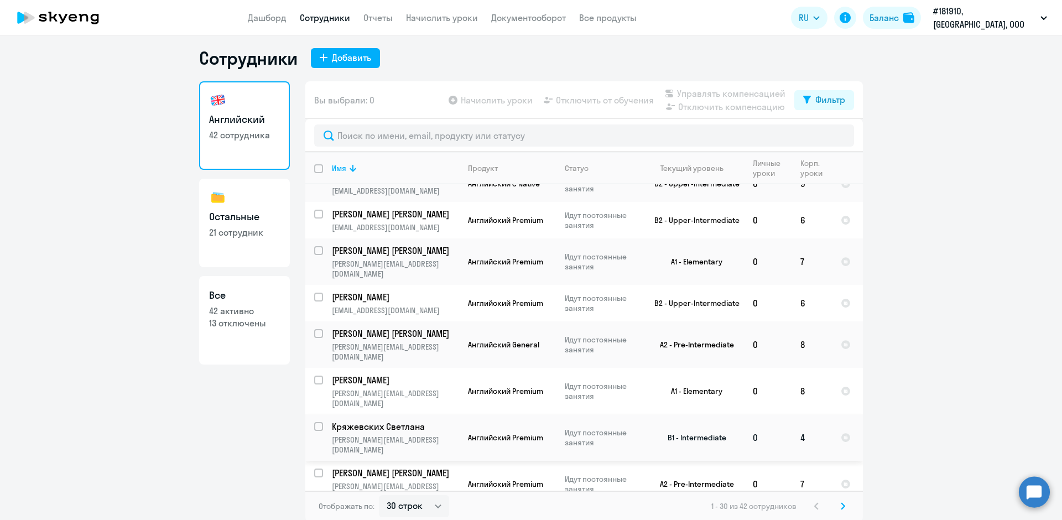
scroll to position [7, 0]
click at [840, 509] on svg-icon at bounding box center [842, 504] width 13 height 13
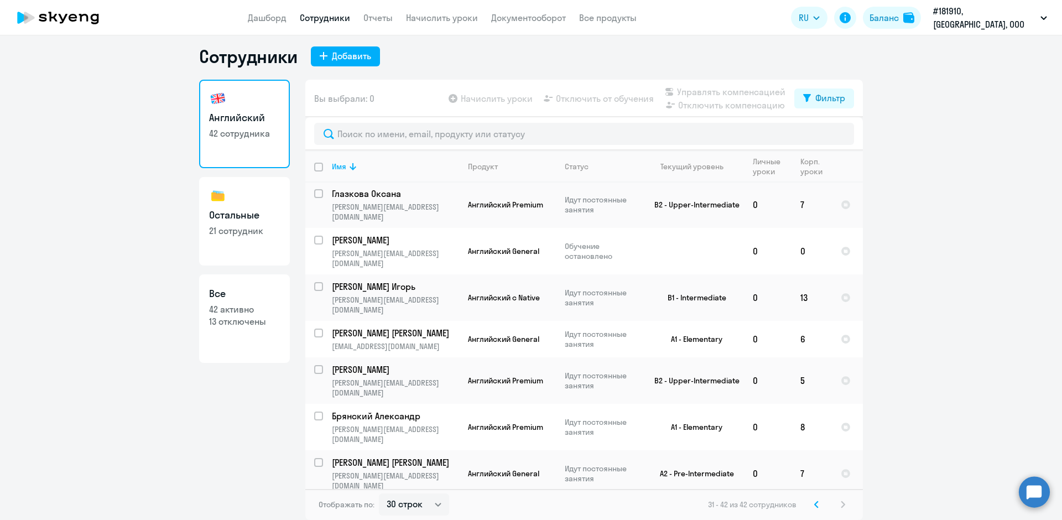
scroll to position [132, 0]
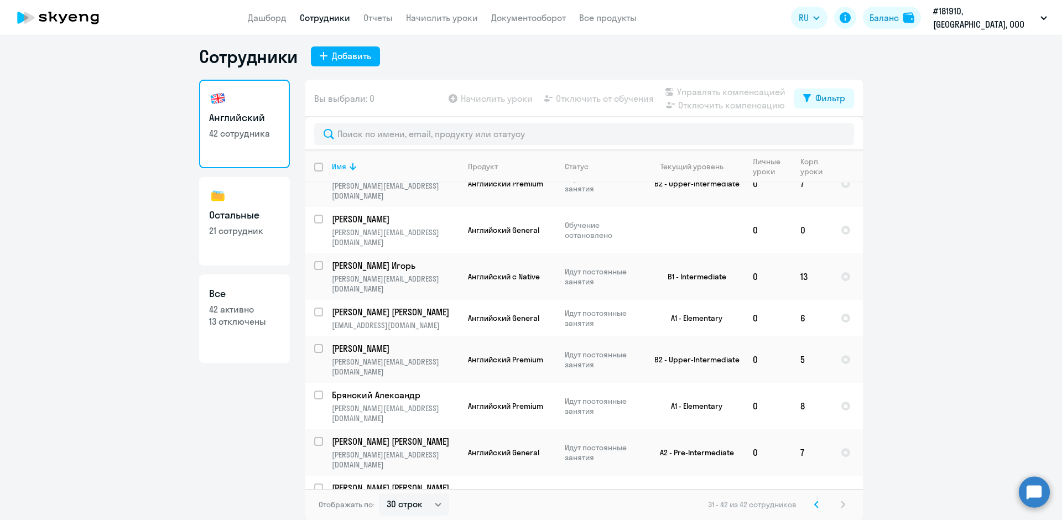
click at [831, 501] on div "31 - 42 из 42 сотрудников" at bounding box center [779, 504] width 142 height 13
click at [834, 501] on div "31 - 42 из 42 сотрудников" at bounding box center [779, 504] width 142 height 13
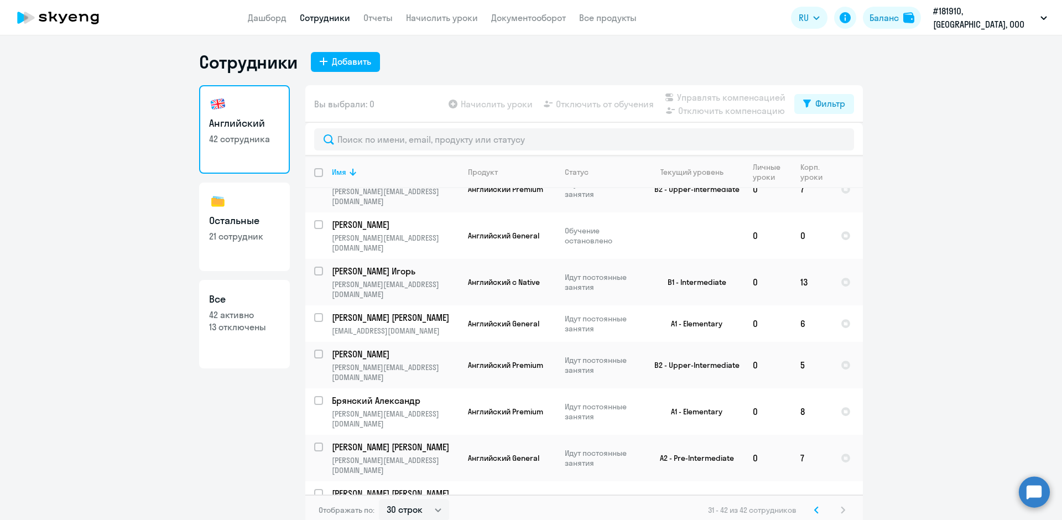
scroll to position [0, 0]
click at [434, 22] on link "Начислить уроки" at bounding box center [442, 17] width 72 height 11
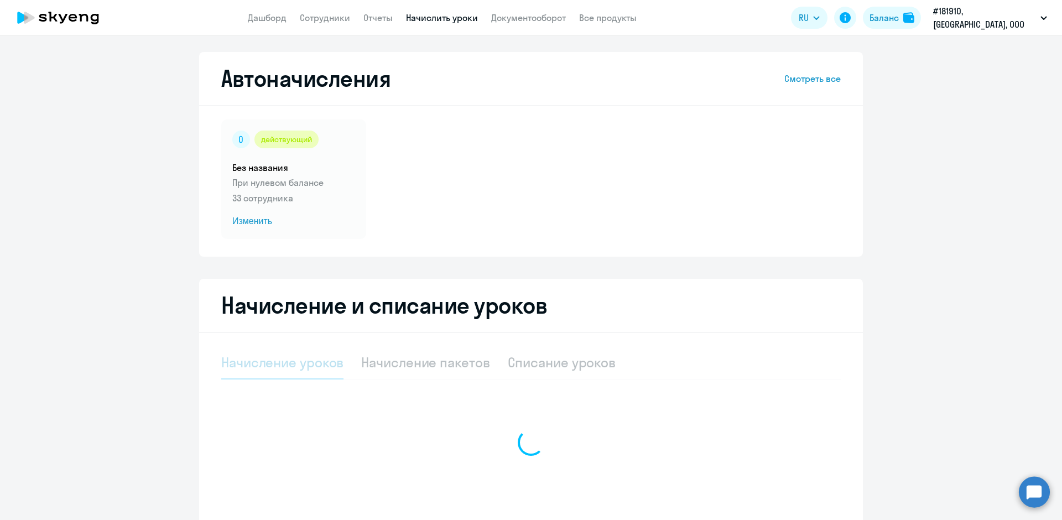
select select "10"
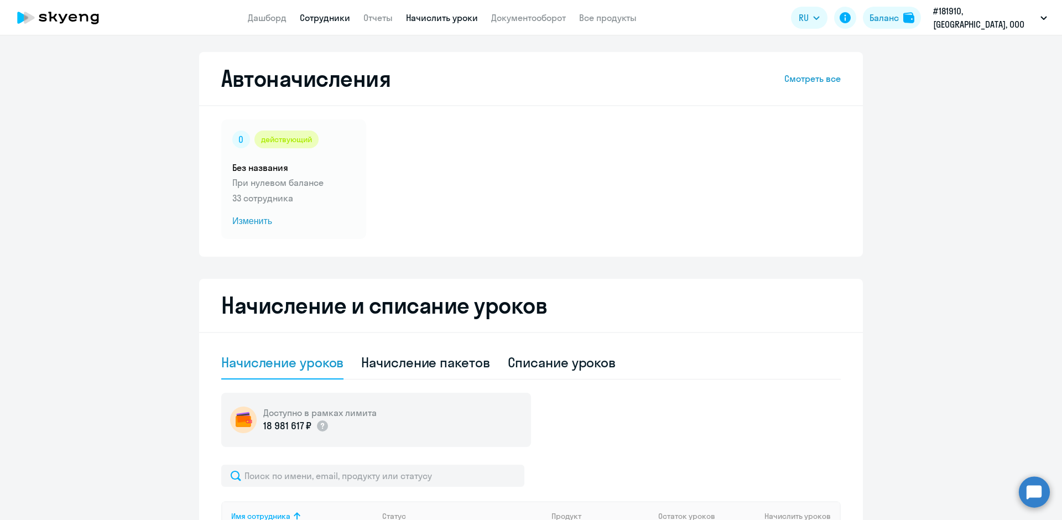
click at [347, 17] on link "Сотрудники" at bounding box center [325, 17] width 50 height 11
select select "30"
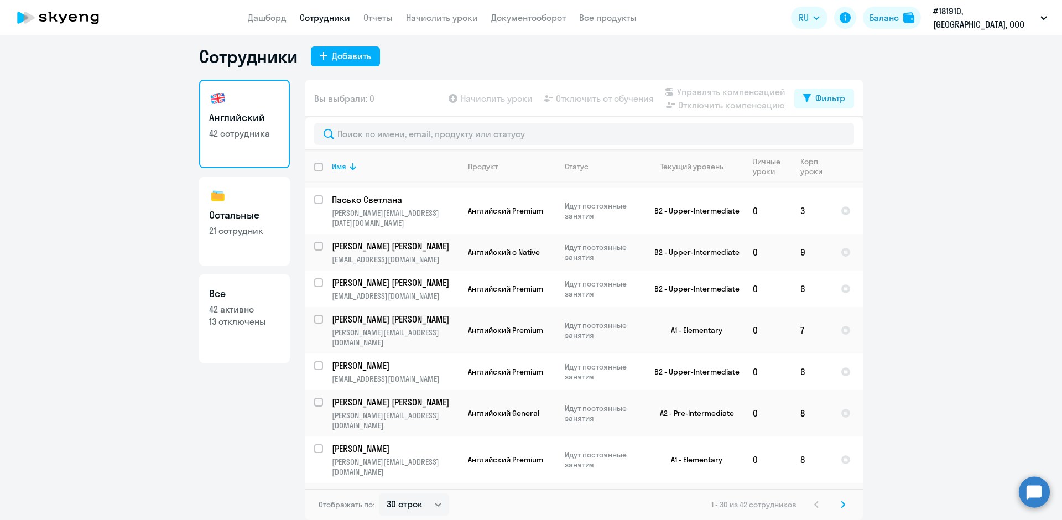
scroll to position [719, 0]
click at [836, 504] on svg-icon at bounding box center [842, 504] width 13 height 13
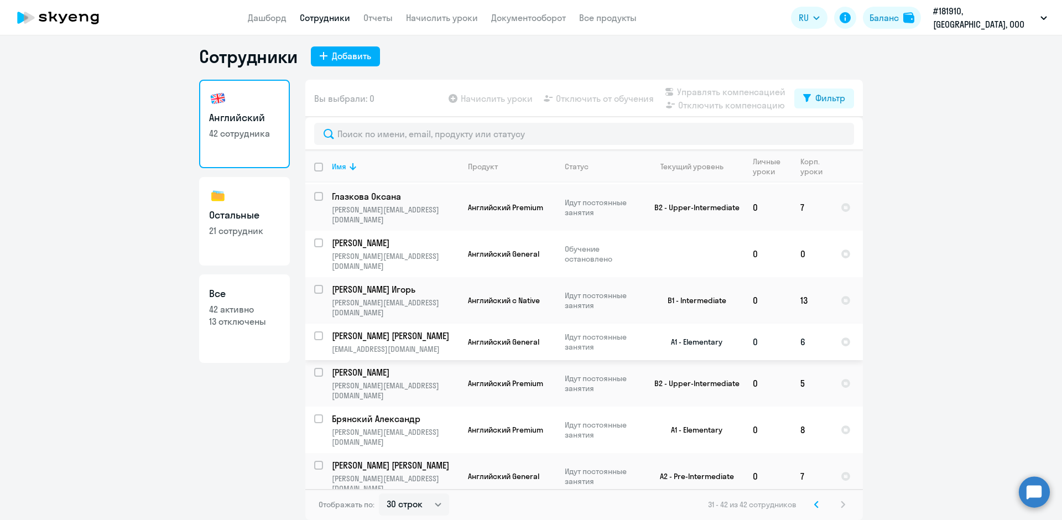
scroll to position [132, 0]
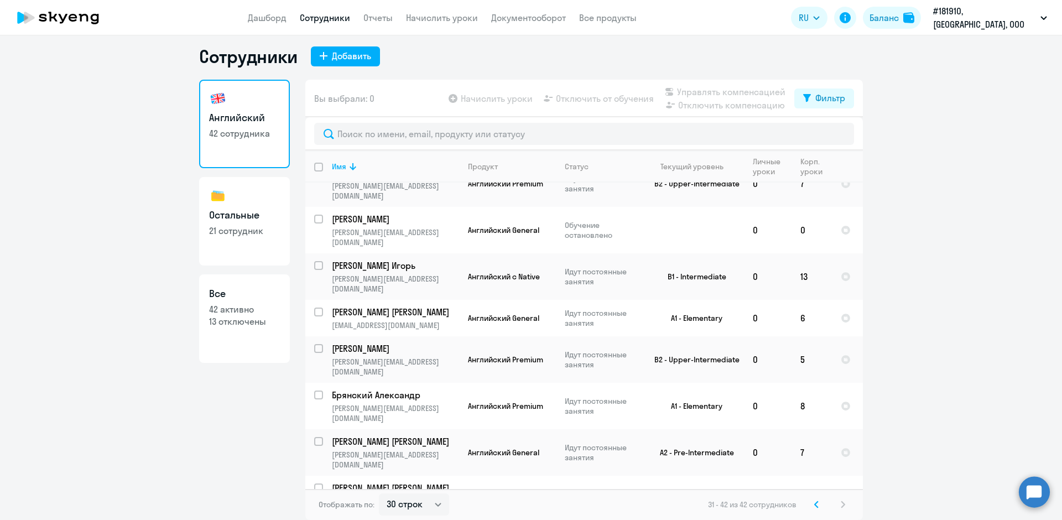
click at [837, 503] on div "31 - 42 из 42 сотрудников" at bounding box center [779, 504] width 142 height 13
click at [839, 496] on div "Отображать по: 30 строк 50 строк 100 строк 31 - 42 из 42 сотрудников" at bounding box center [583, 504] width 557 height 31
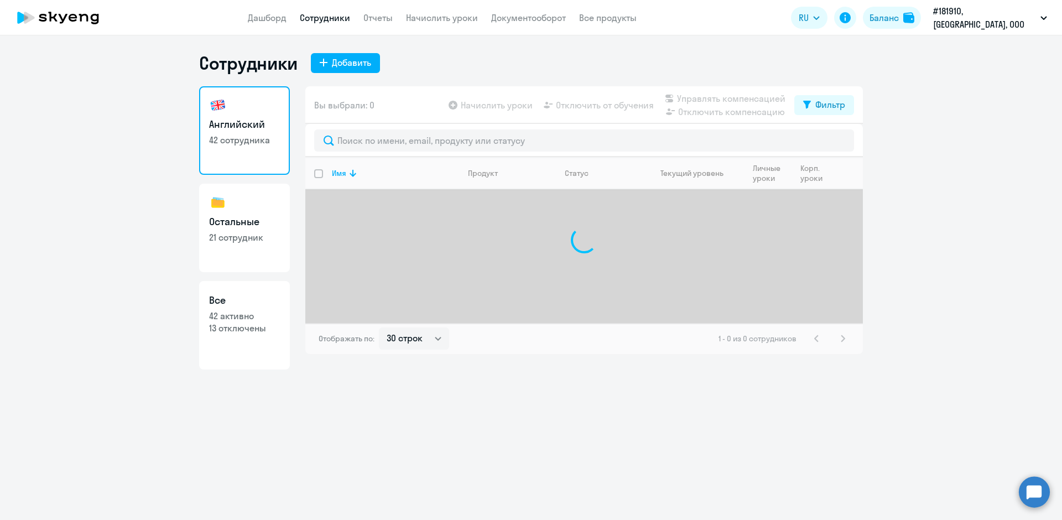
select select "30"
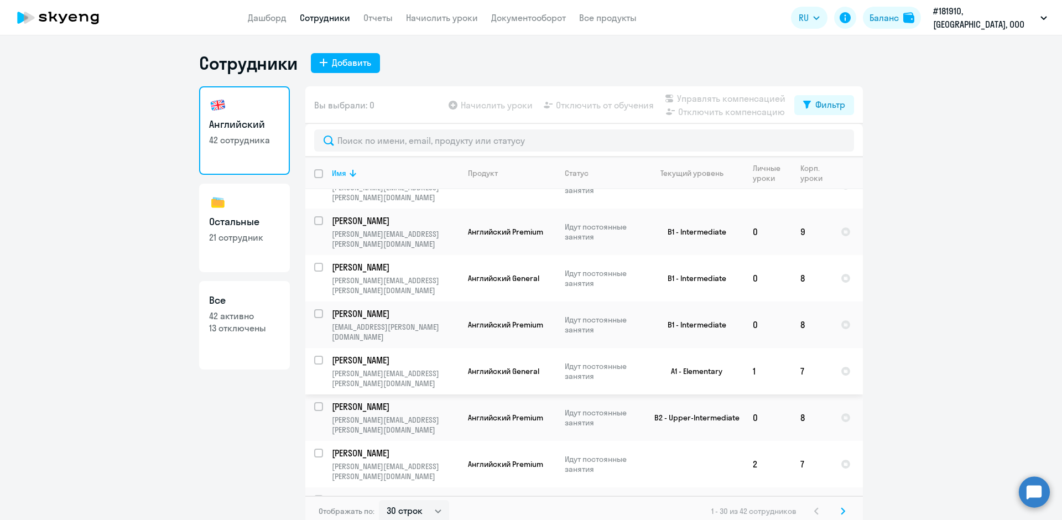
scroll to position [332, 0]
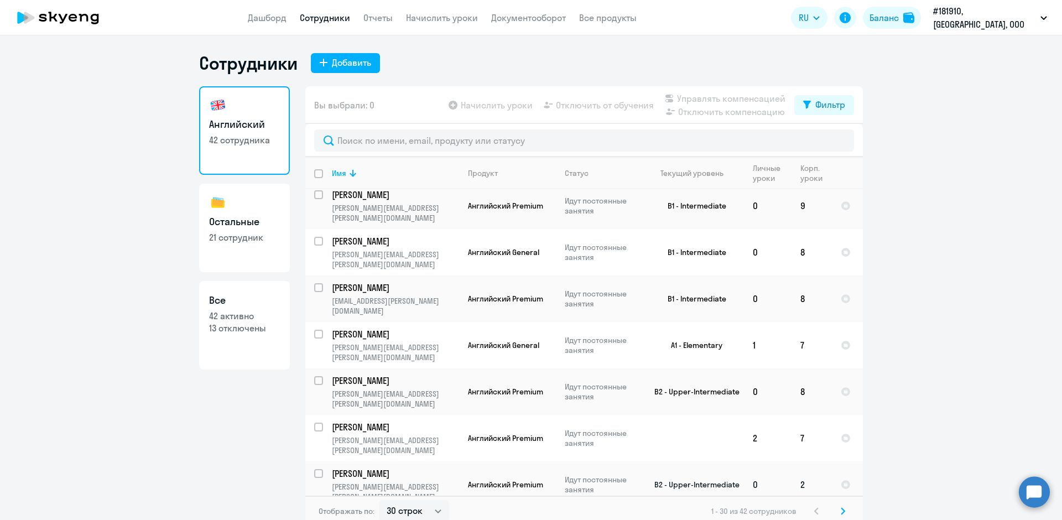
click at [690, 461] on td "B2 - Upper-Intermediate" at bounding box center [692, 484] width 103 height 46
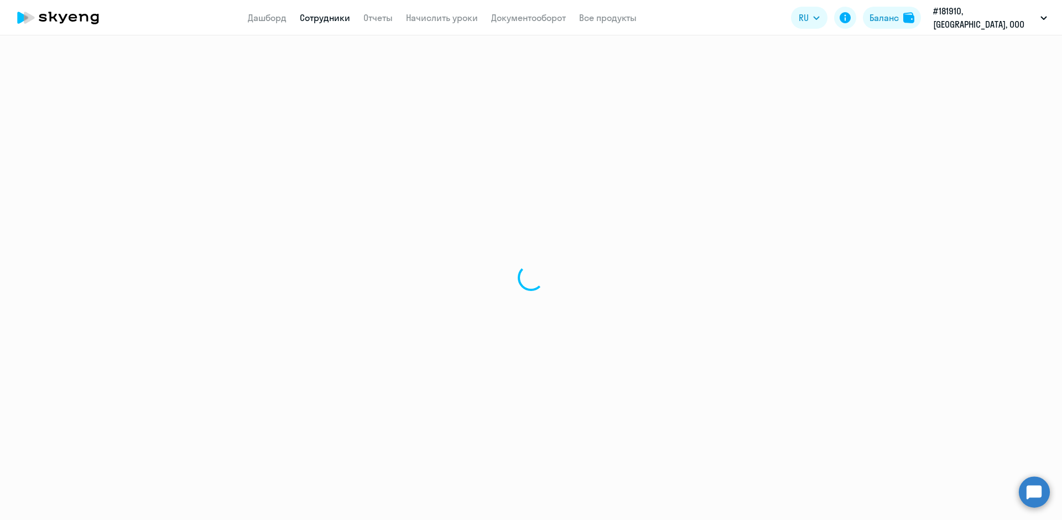
select select "english"
select select "30"
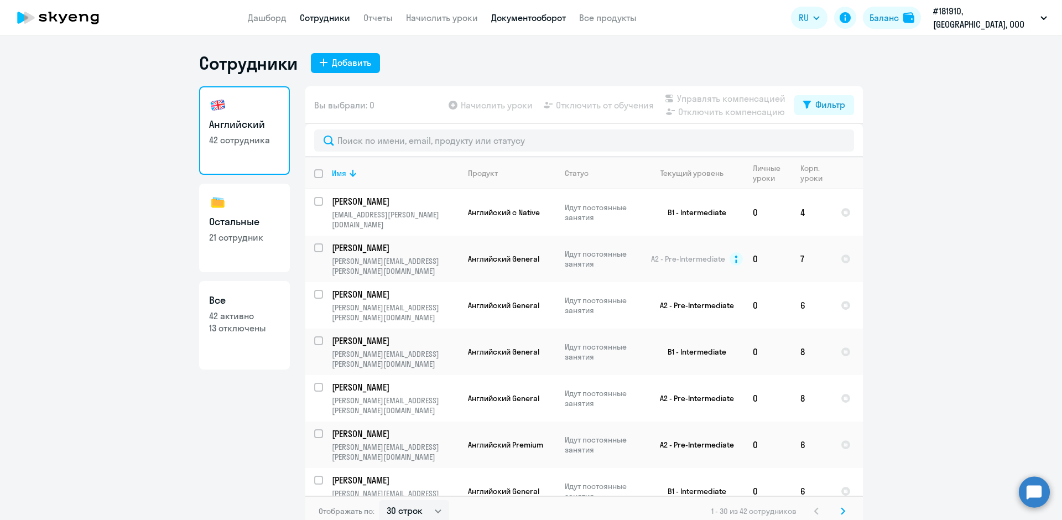
click at [515, 23] on link "Документооборот" at bounding box center [528, 17] width 75 height 11
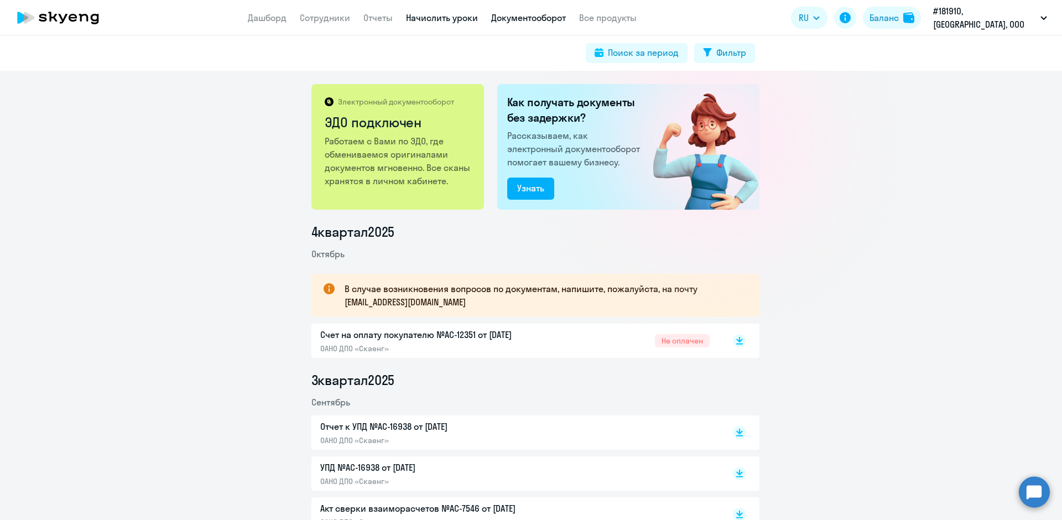
click at [450, 22] on link "Начислить уроки" at bounding box center [442, 17] width 72 height 11
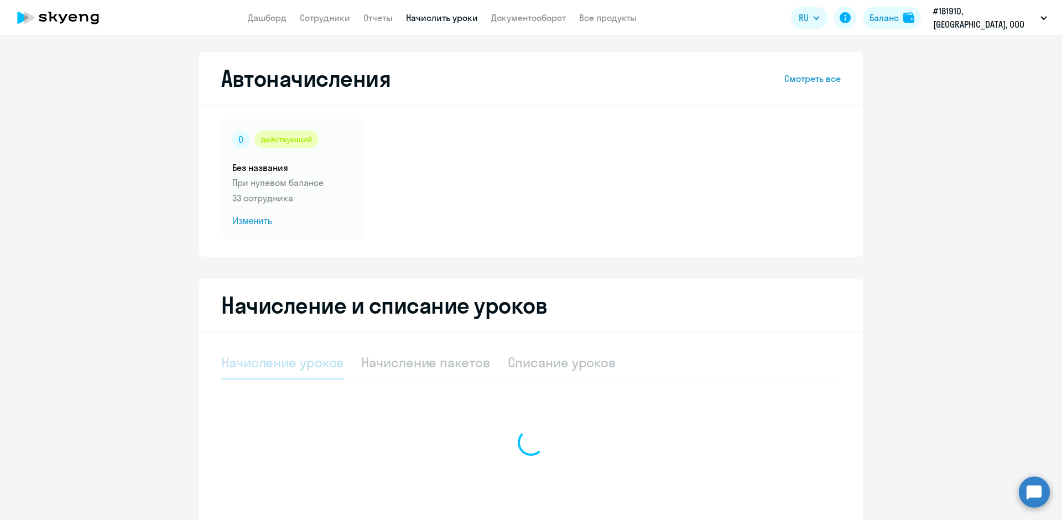
select select "10"
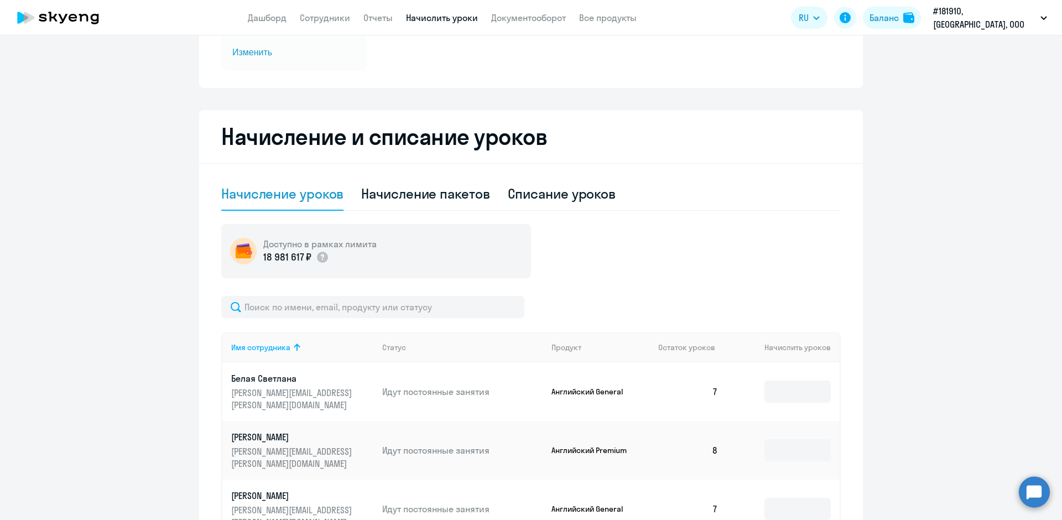
scroll to position [221, 0]
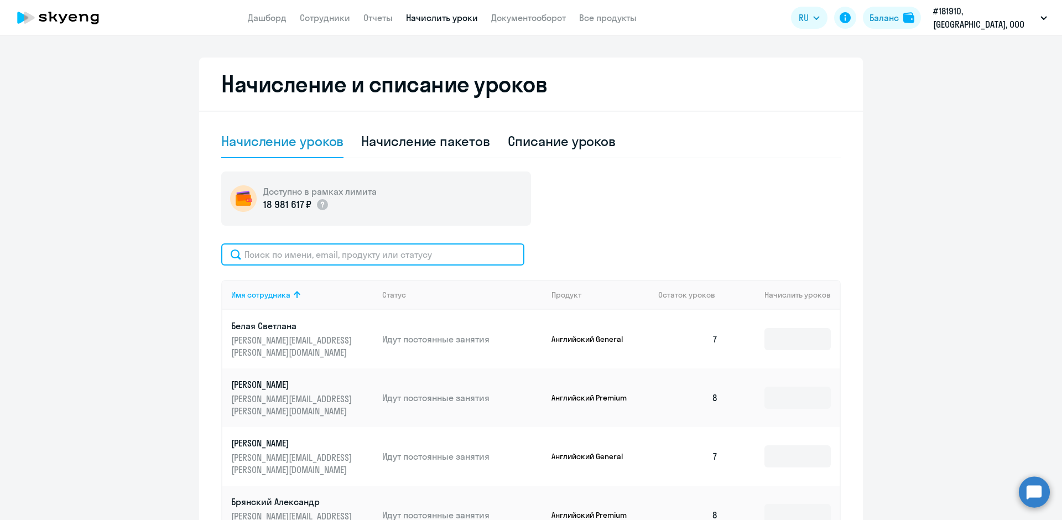
click at [373, 258] on input "text" at bounding box center [372, 254] width 303 height 22
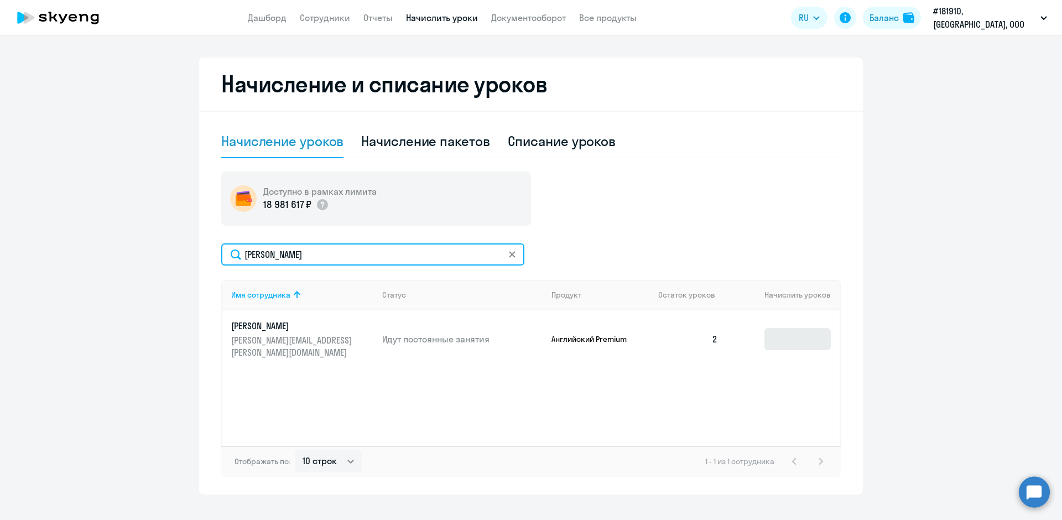
type input "[PERSON_NAME]"
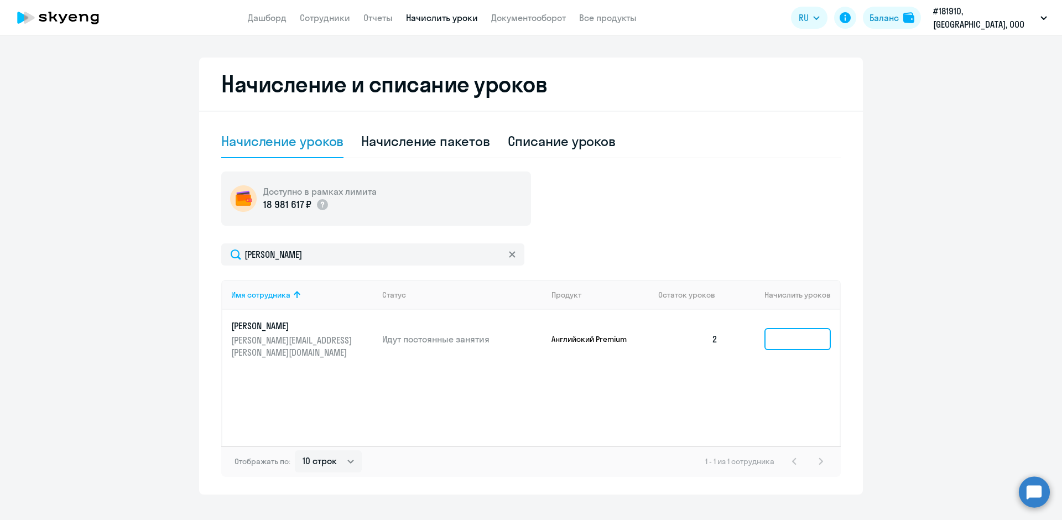
click at [764, 332] on input at bounding box center [797, 339] width 66 height 22
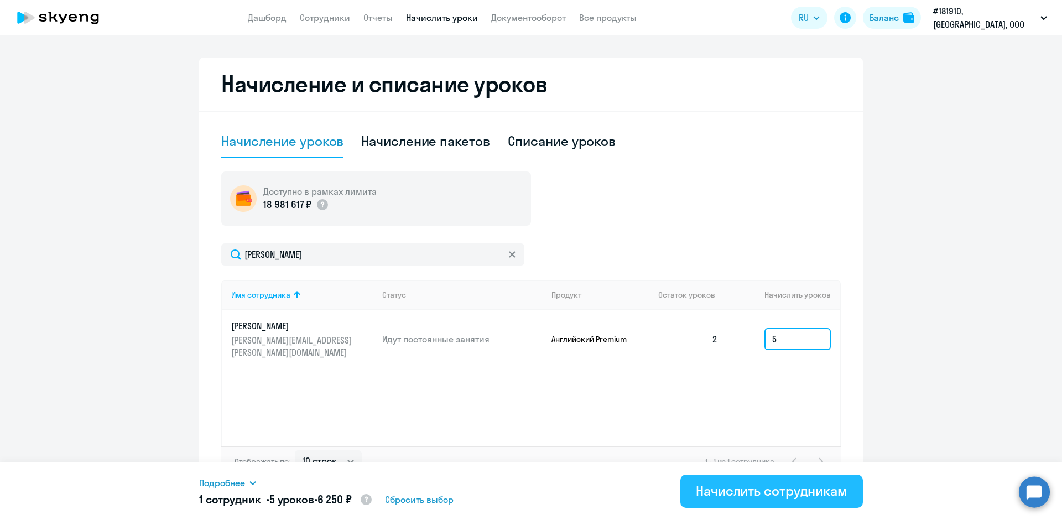
type input "5"
click at [794, 483] on div "Начислить сотрудникам" at bounding box center [772, 491] width 152 height 18
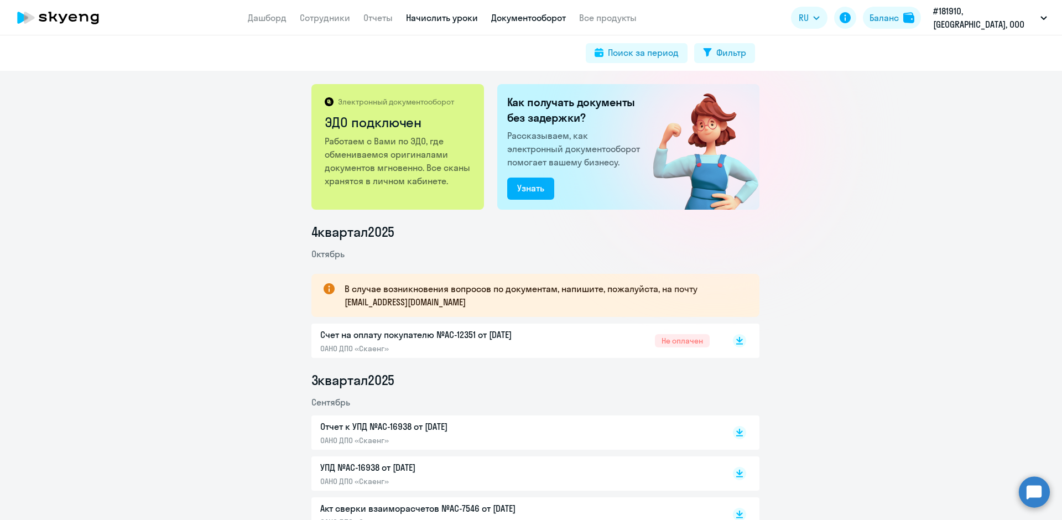
click at [435, 22] on link "Начислить уроки" at bounding box center [442, 17] width 72 height 11
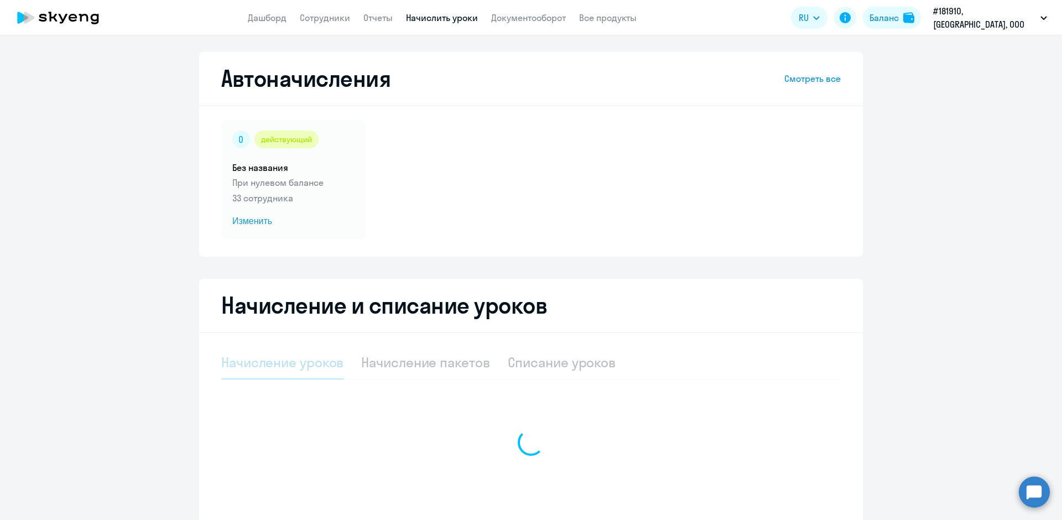
select select "10"
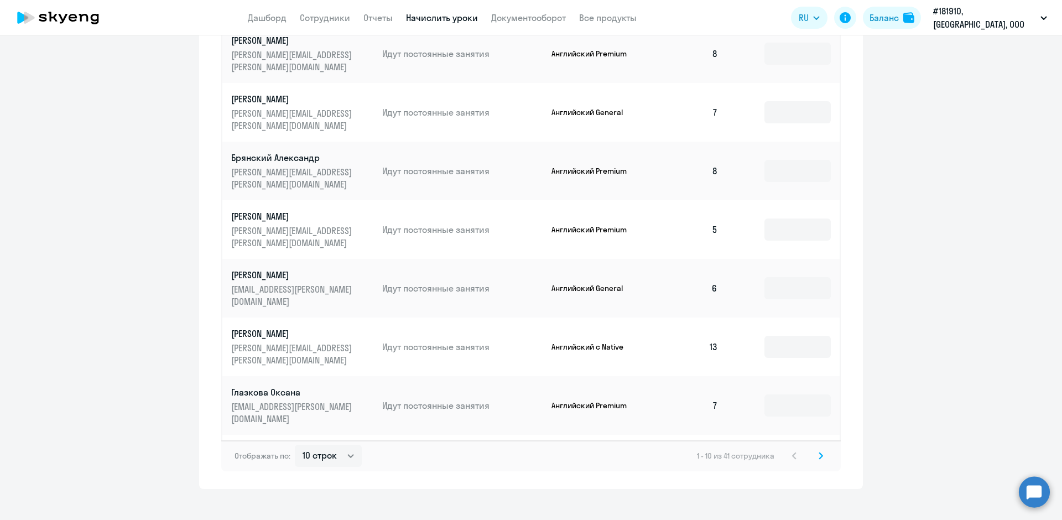
scroll to position [568, 0]
click at [817, 446] on svg-icon at bounding box center [820, 452] width 13 height 13
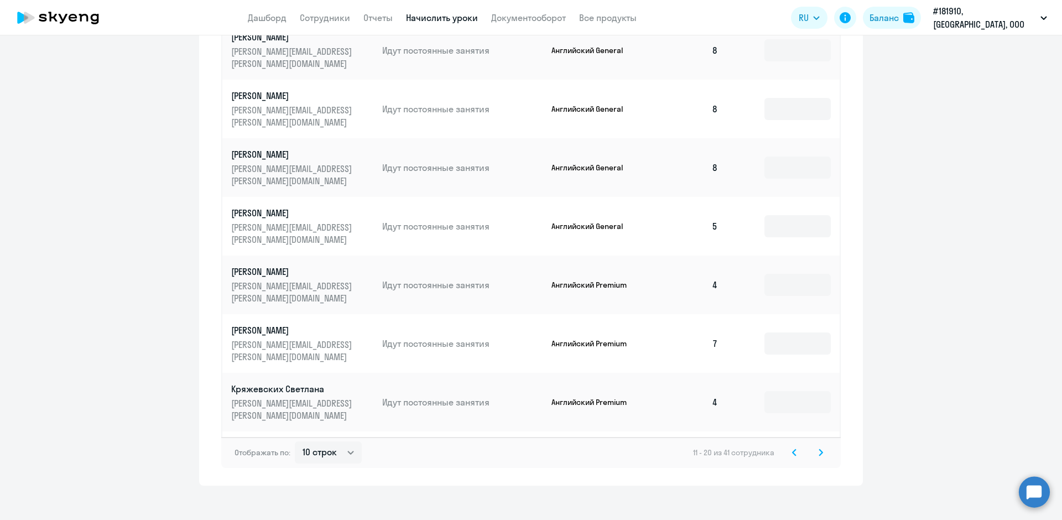
click at [821, 446] on svg-icon at bounding box center [820, 452] width 13 height 13
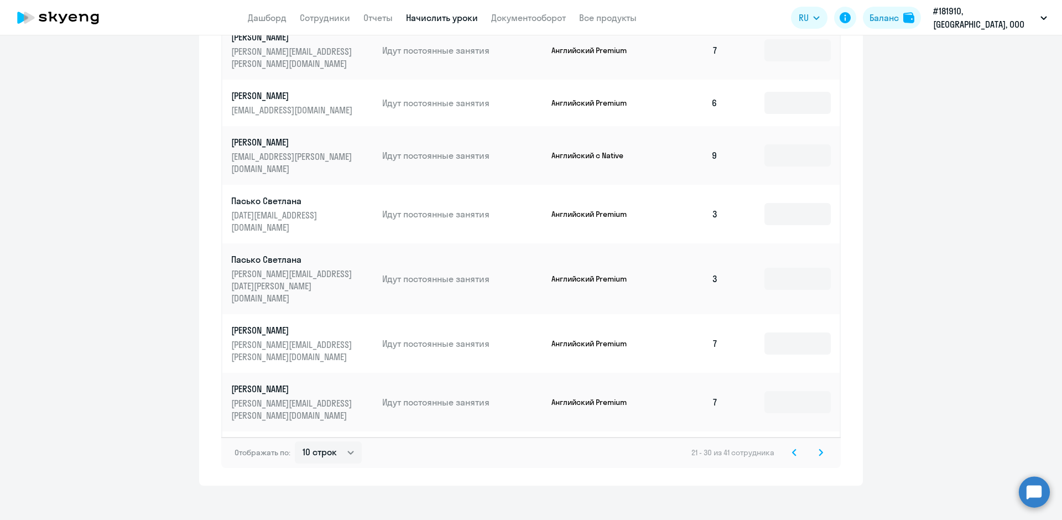
click at [814, 446] on svg-icon at bounding box center [820, 452] width 13 height 13
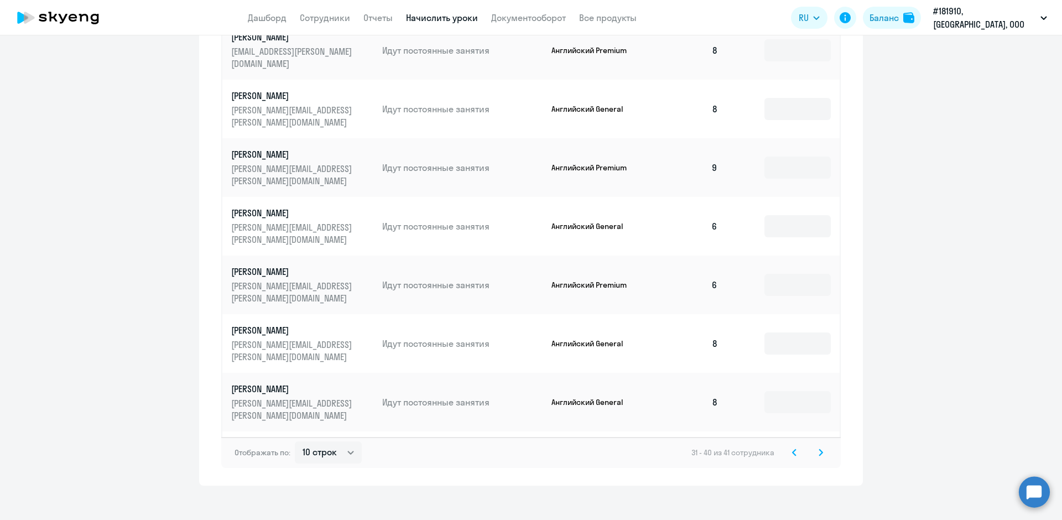
click at [814, 446] on svg-icon at bounding box center [820, 452] width 13 height 13
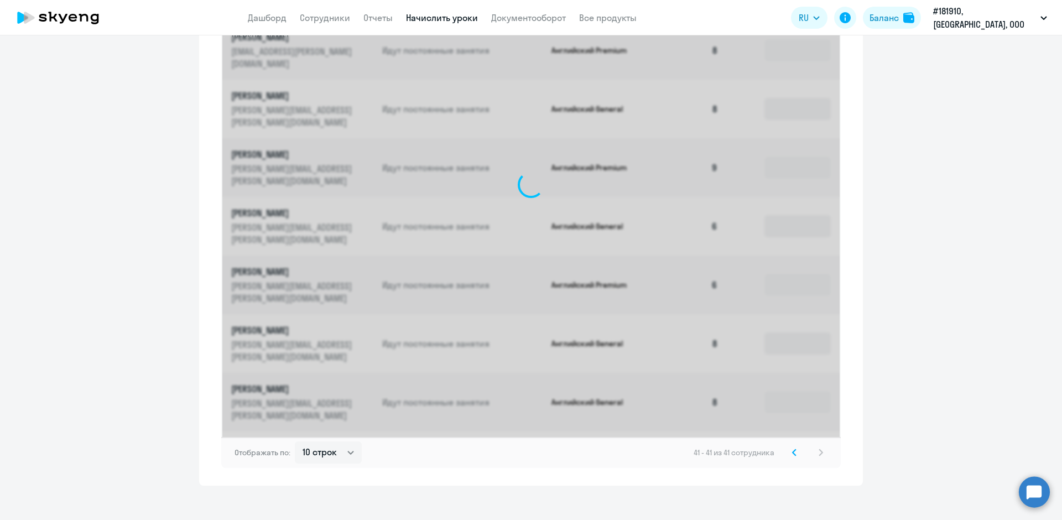
scroll to position [240, 0]
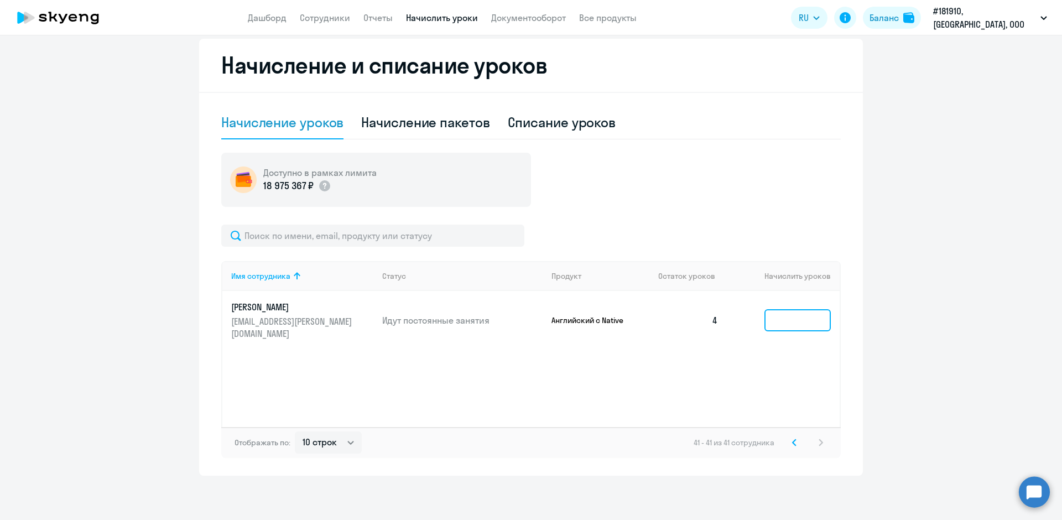
click at [769, 310] on input at bounding box center [797, 320] width 66 height 22
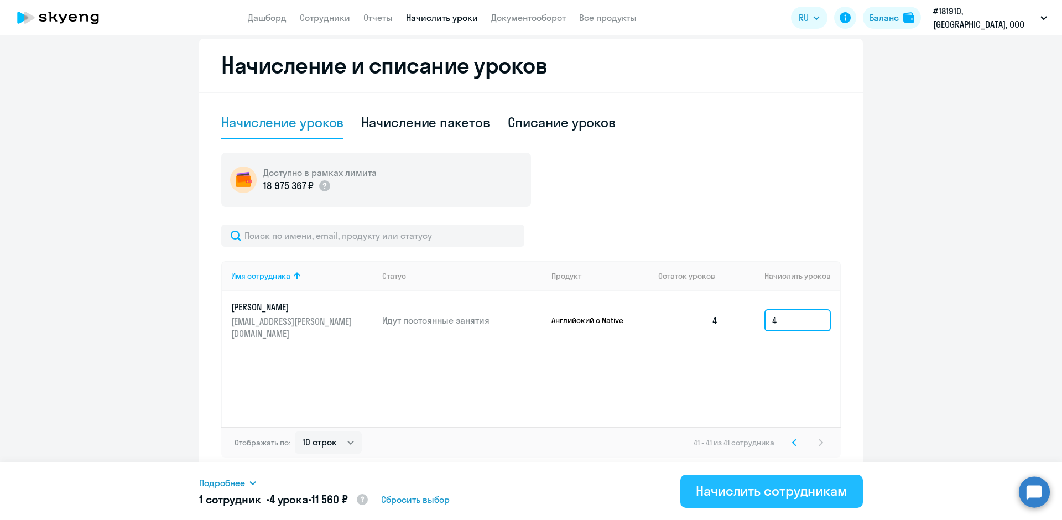
type input "4"
click at [744, 479] on button "Начислить сотрудникам" at bounding box center [771, 490] width 182 height 33
